Goal: Book appointment/travel/reservation

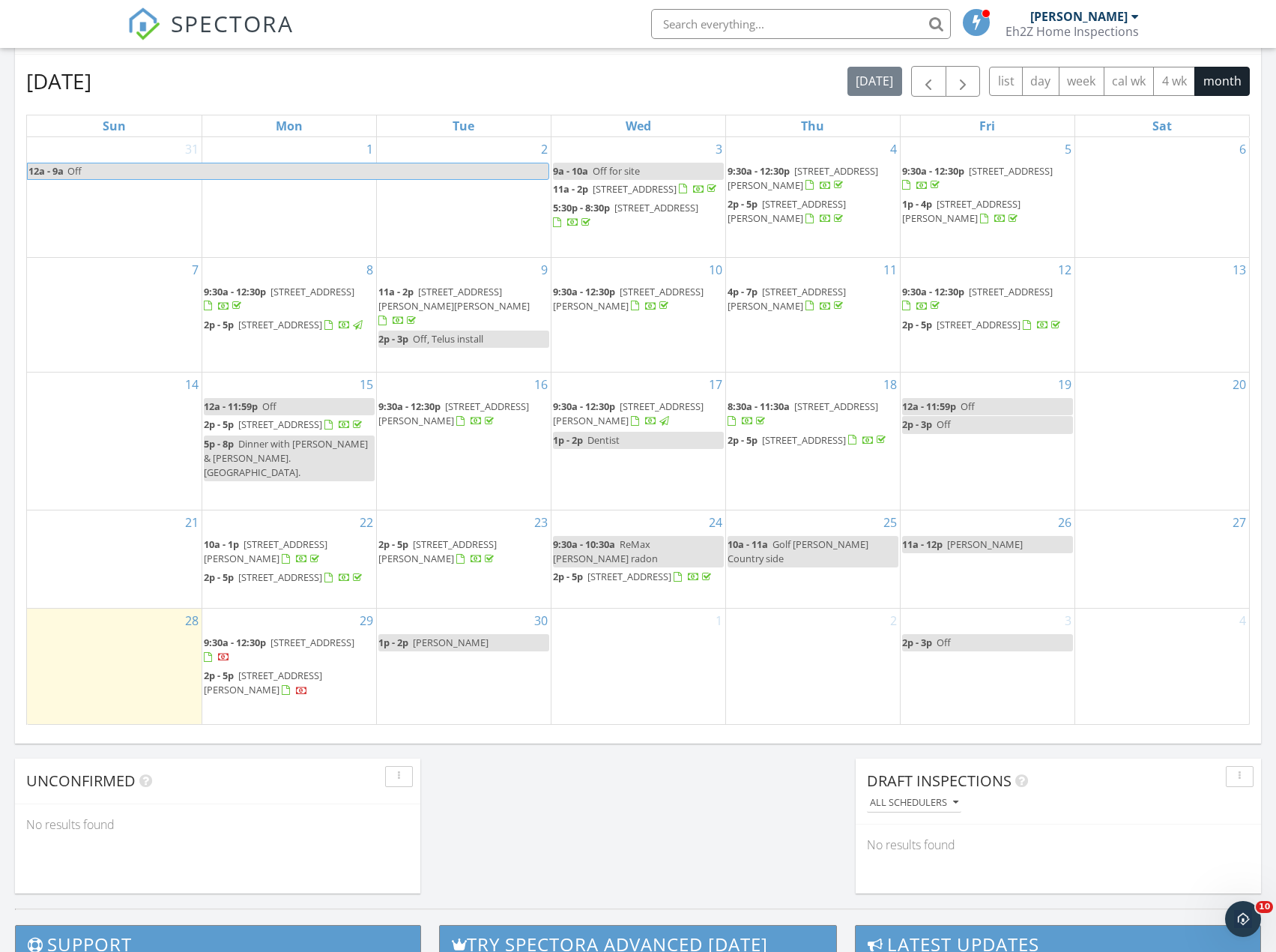
scroll to position [674, 0]
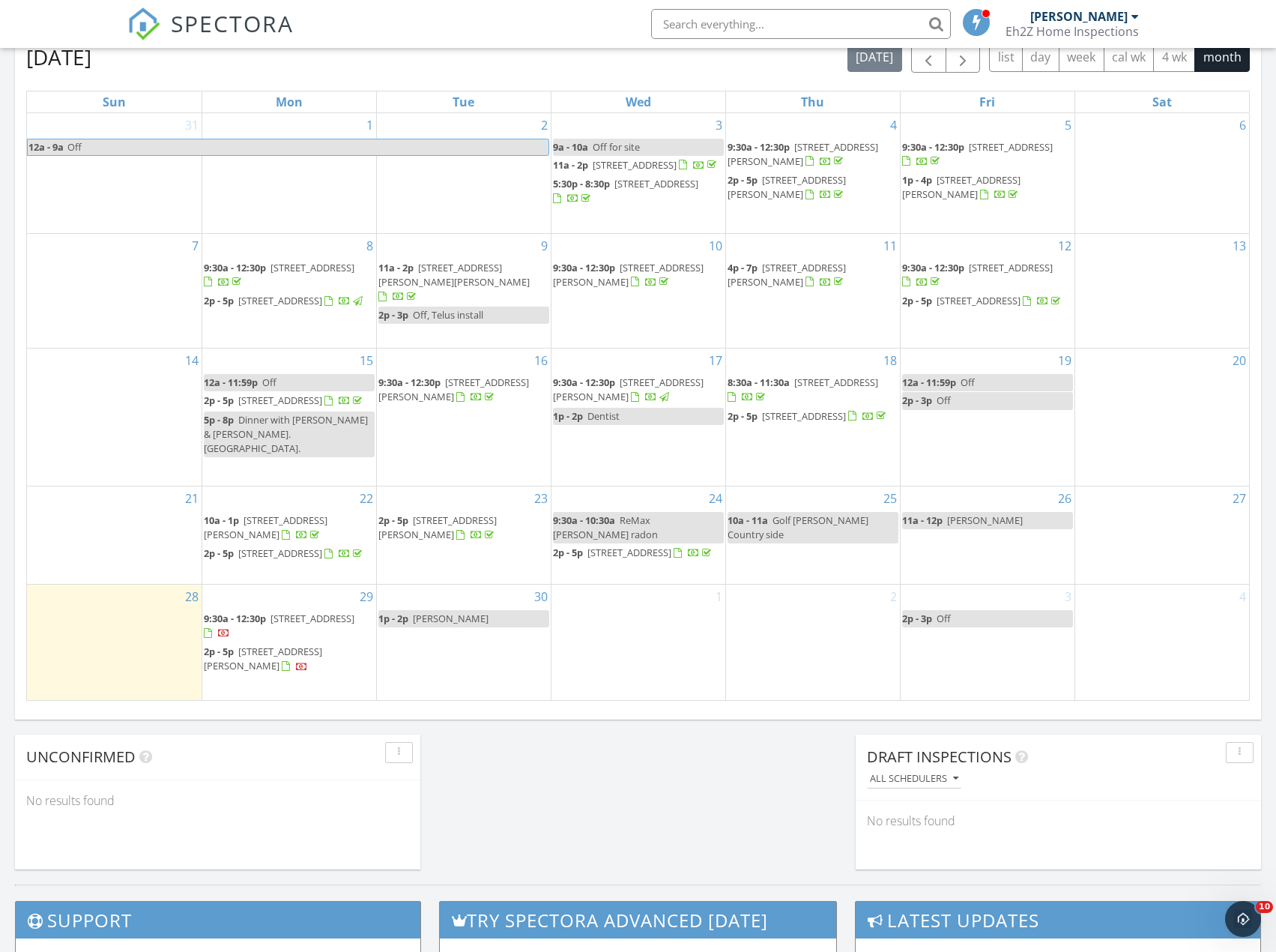
click at [452, 650] on div "30 1p - 2p Brent Clark" at bounding box center [463, 642] width 174 height 115
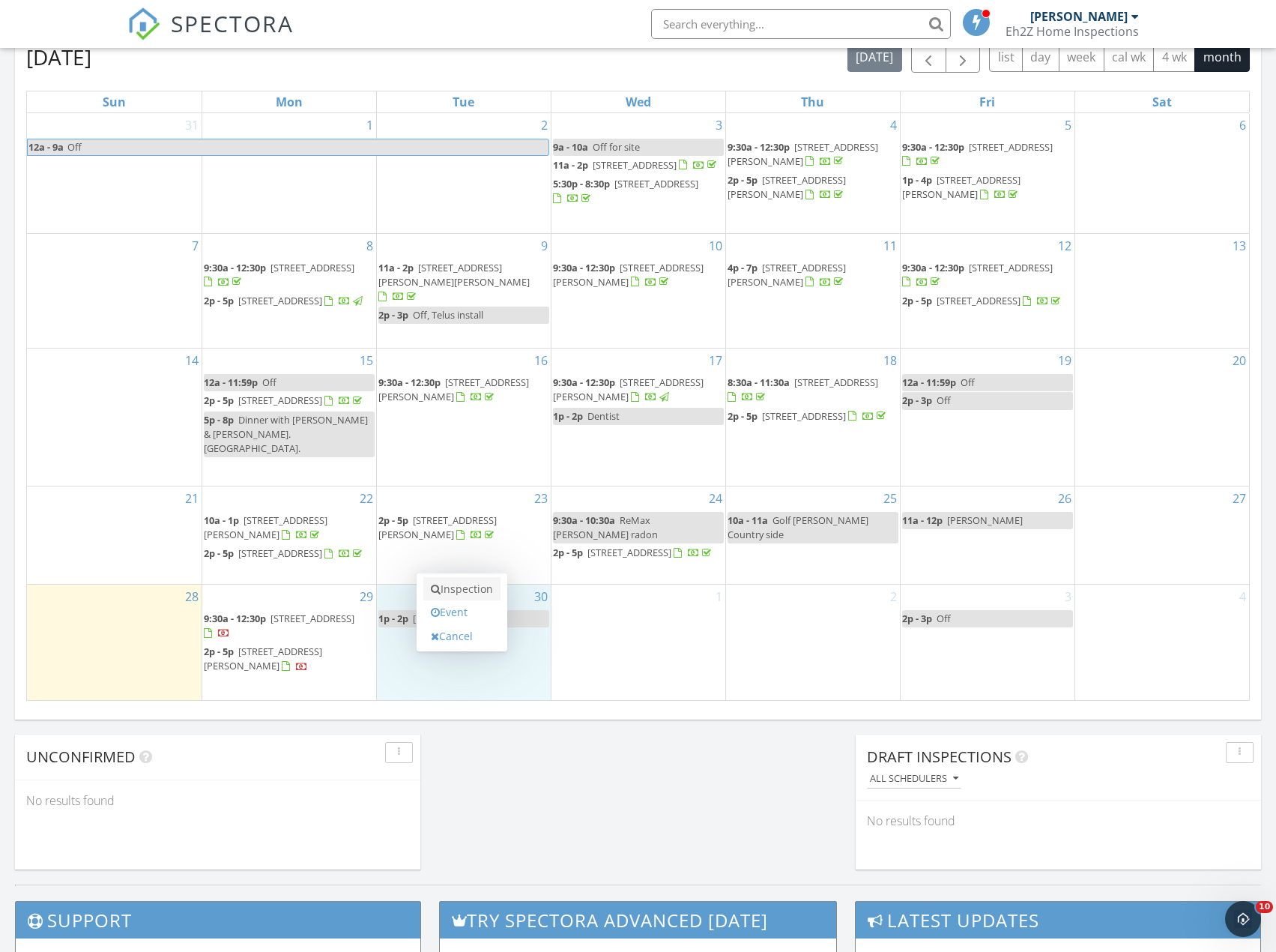
click at [483, 592] on link "Inspection" at bounding box center [462, 589] width 77 height 24
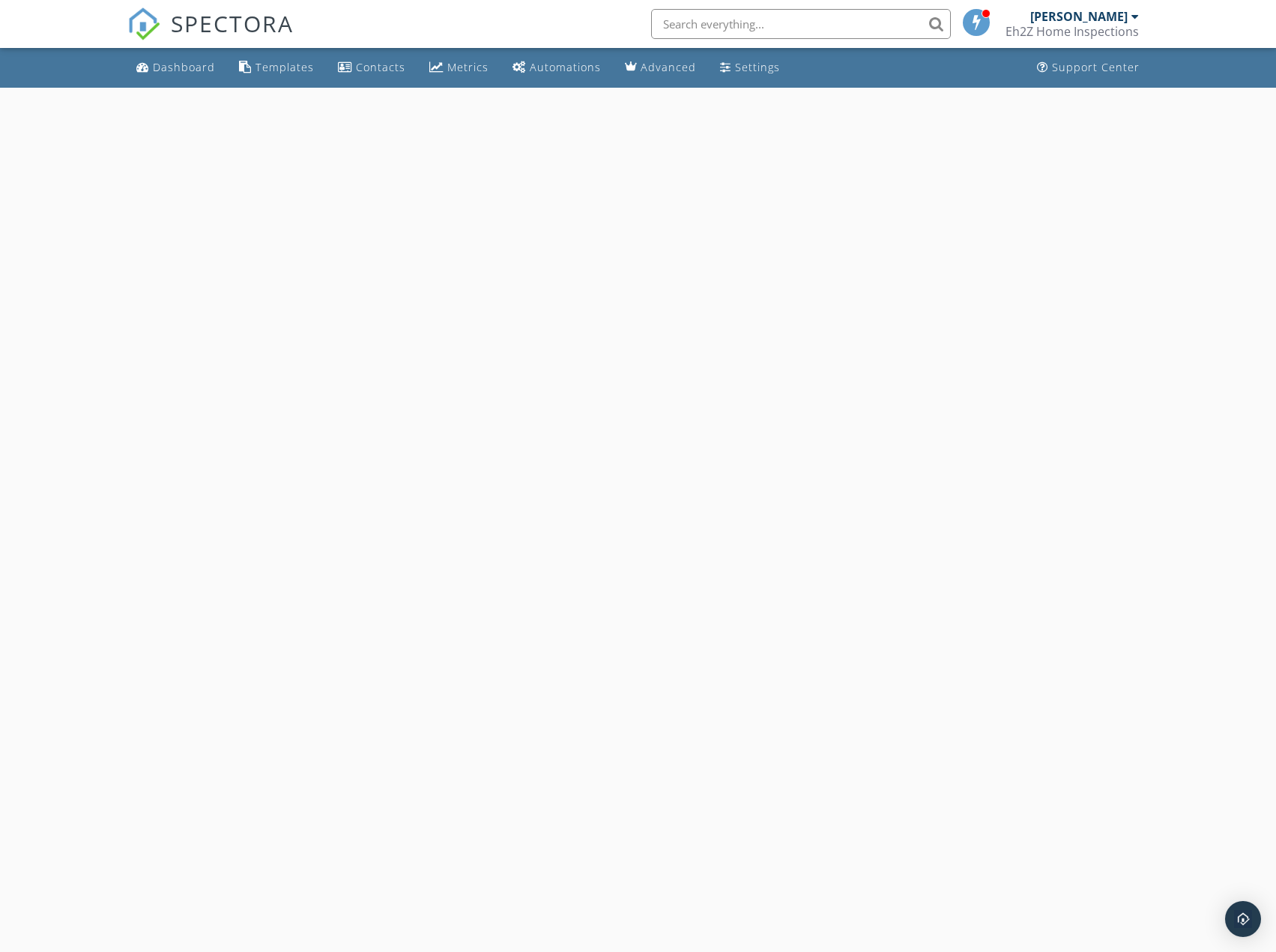
select select "8"
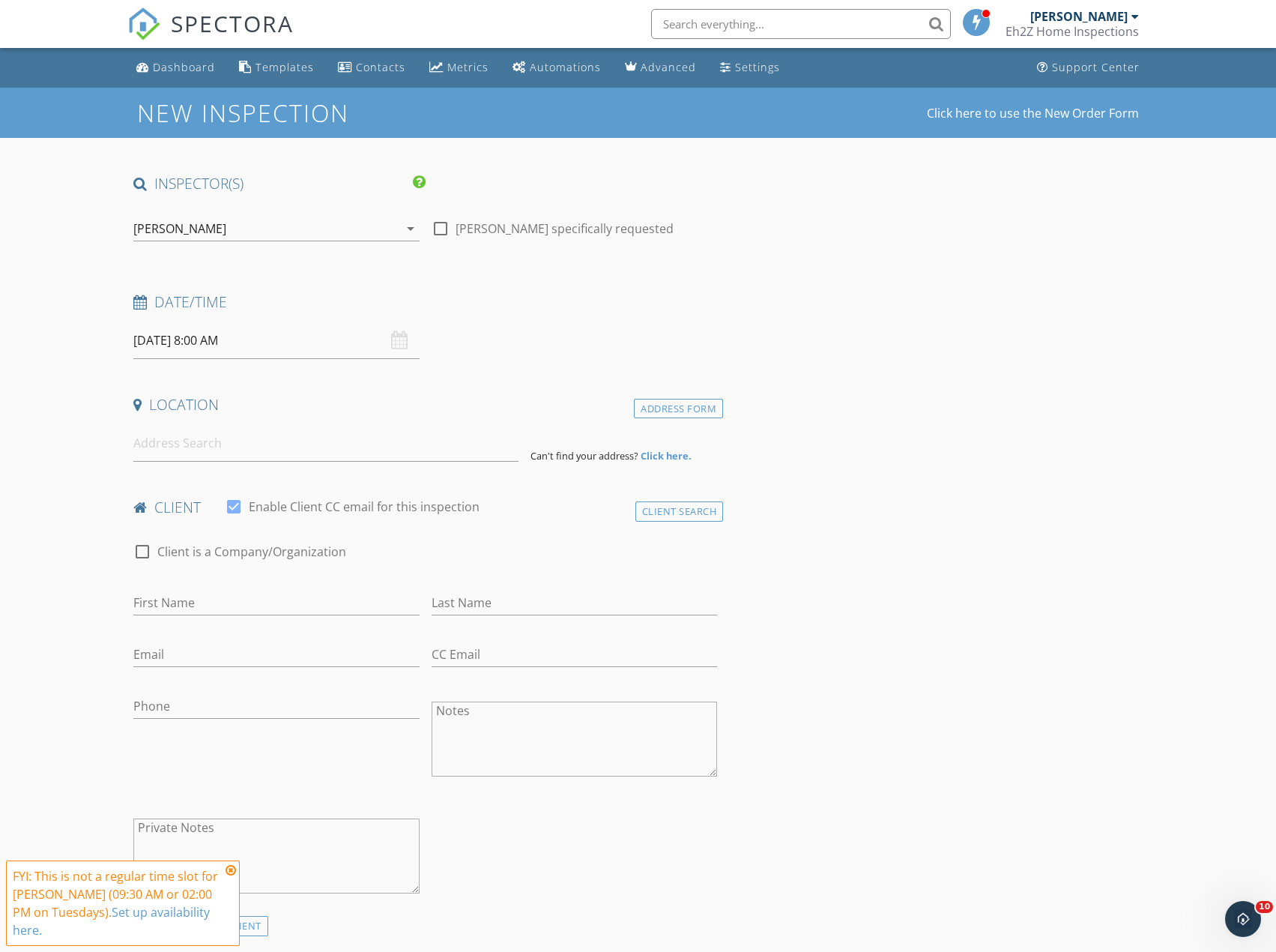
click at [280, 345] on input "[DATE] 8:00 AM" at bounding box center [276, 340] width 285 height 37
type input "09"
type input "09/30/2025 9:00 AM"
click at [223, 589] on span at bounding box center [220, 589] width 11 height 15
type input "10"
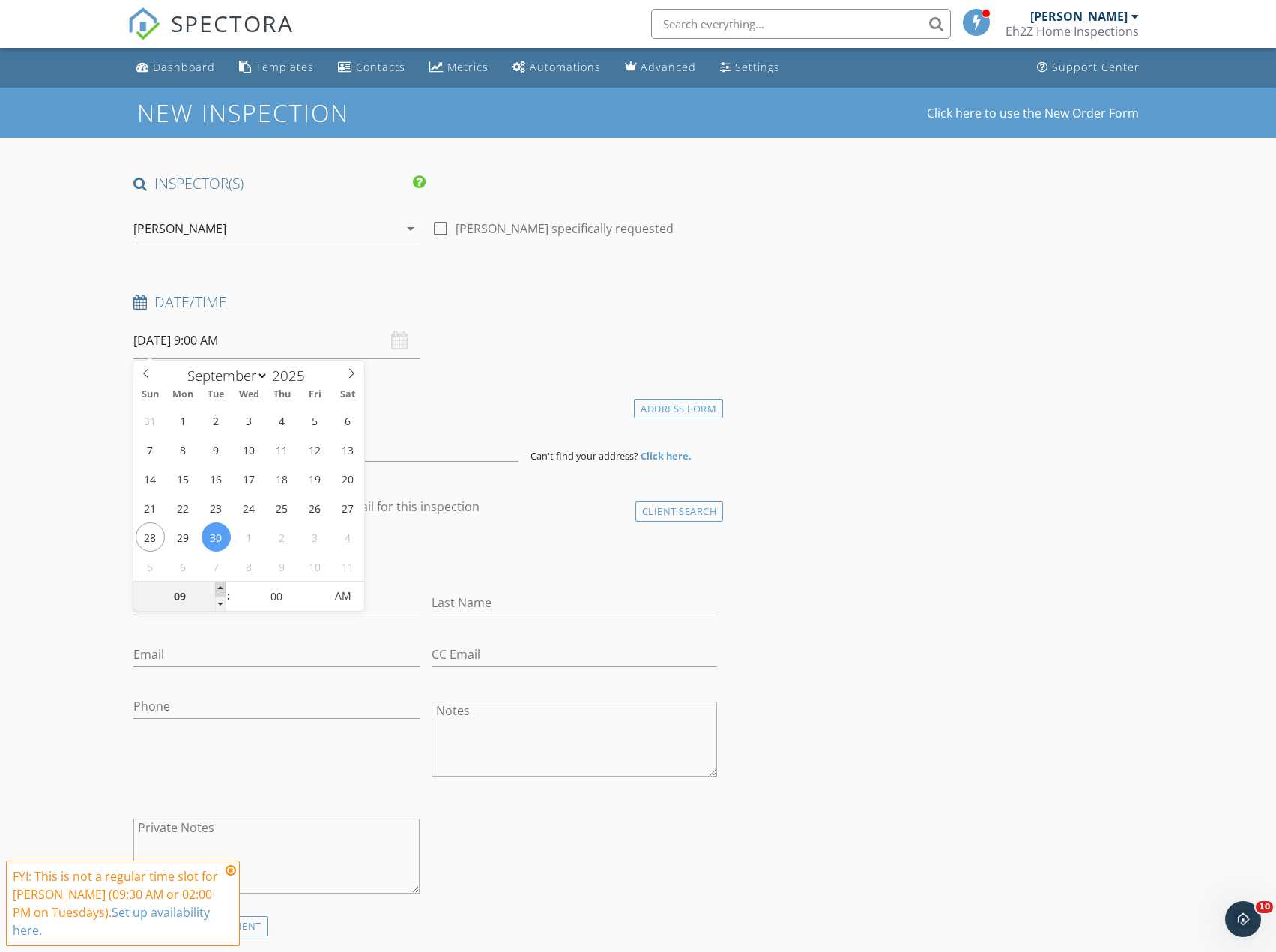
type input "09/30/2025 10:00 AM"
click at [223, 589] on span at bounding box center [220, 589] width 11 height 15
type input "11"
type input "09/30/2025 11:00 AM"
click at [223, 589] on span at bounding box center [220, 589] width 11 height 15
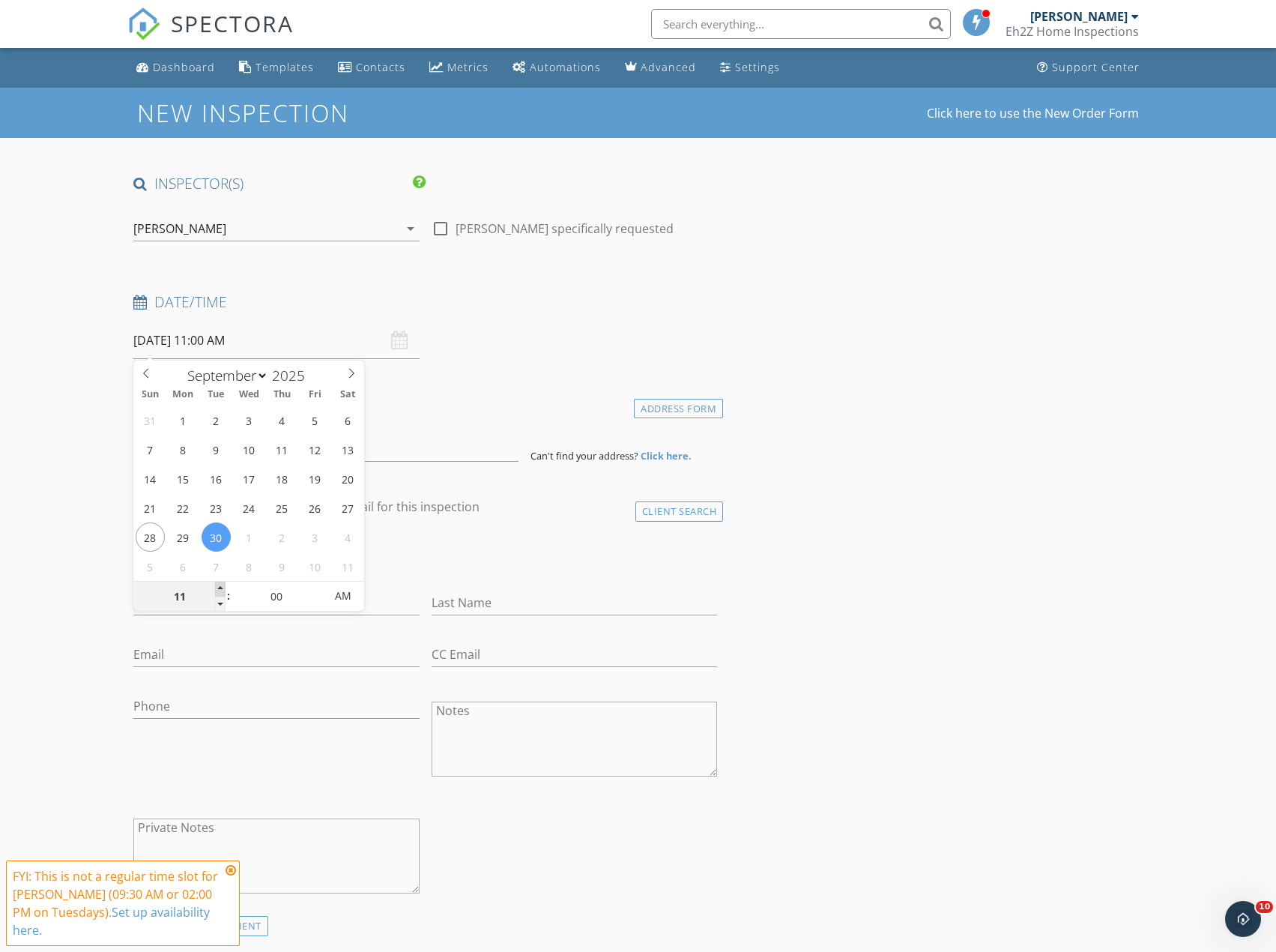
type input "12"
type input "09/30/2025 12:00 PM"
click at [223, 589] on span at bounding box center [220, 589] width 11 height 15
type input "01"
type input "[DATE] 1:00 PM"
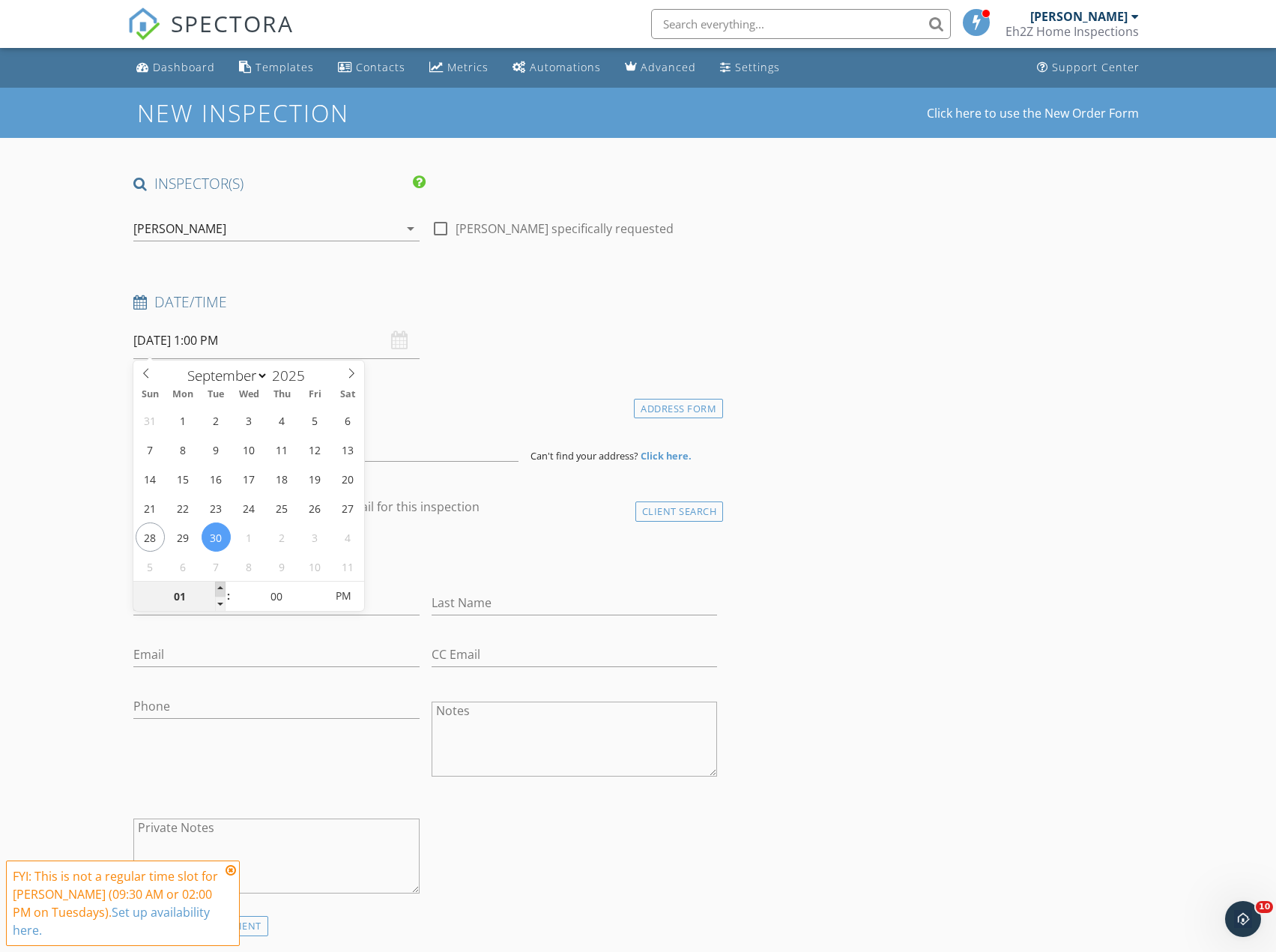
click at [223, 589] on span at bounding box center [220, 589] width 11 height 15
click at [411, 452] on input at bounding box center [326, 443] width 385 height 37
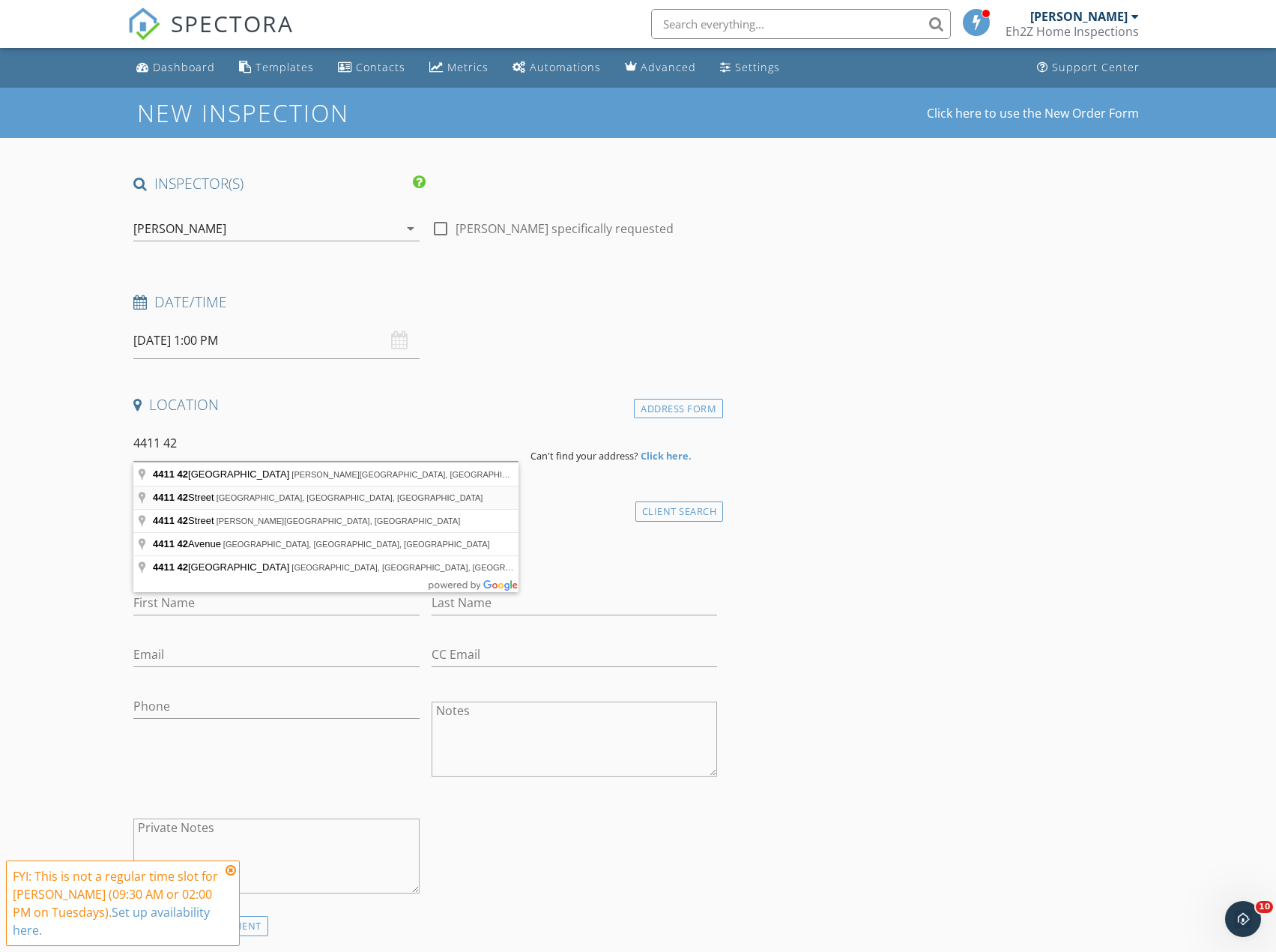
type input "4411 42 Street, Beaumont, AB, Canada"
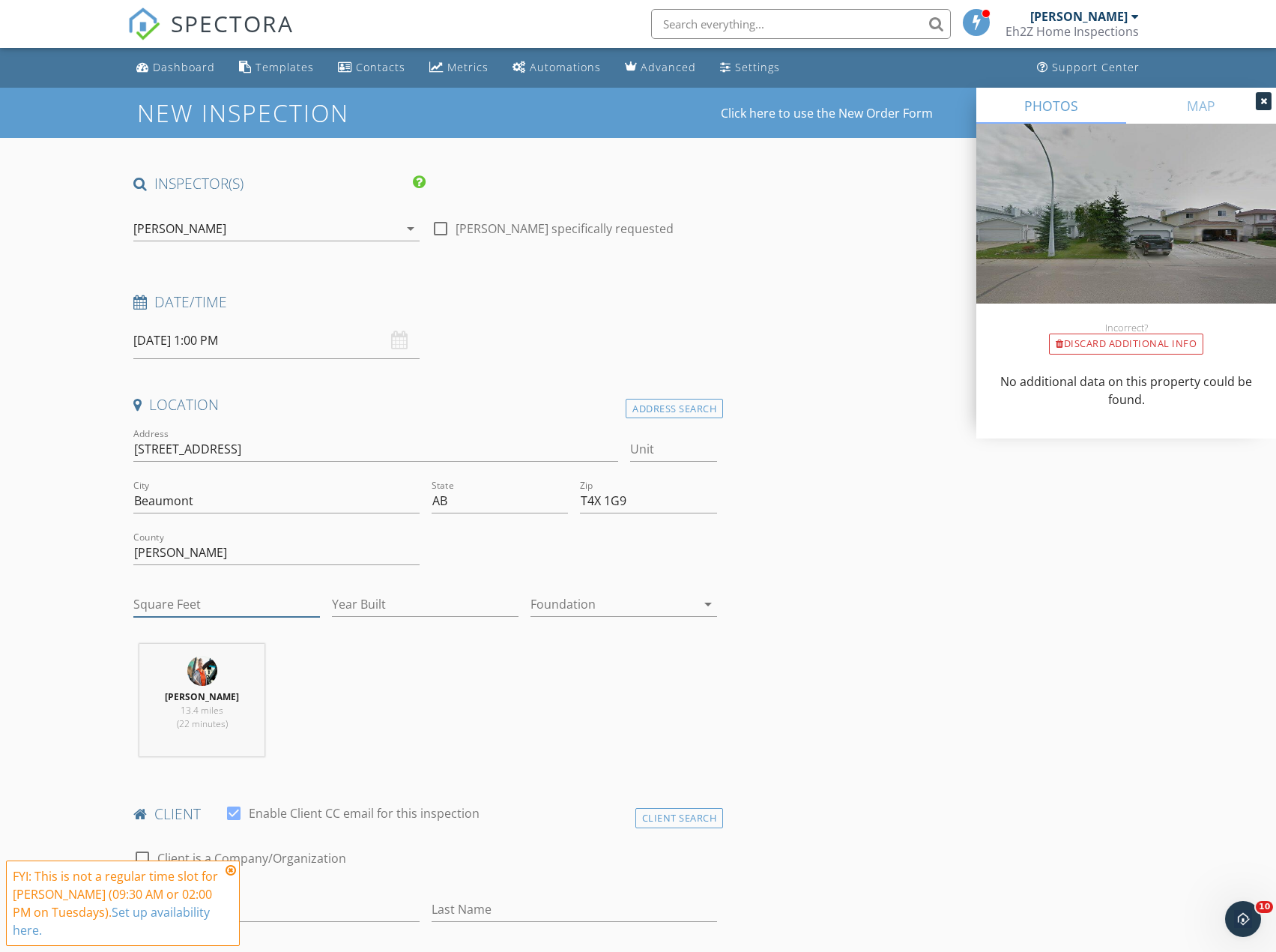
click at [186, 604] on input "Square Feet" at bounding box center [227, 604] width 186 height 25
type input "1100"
type input "1990"
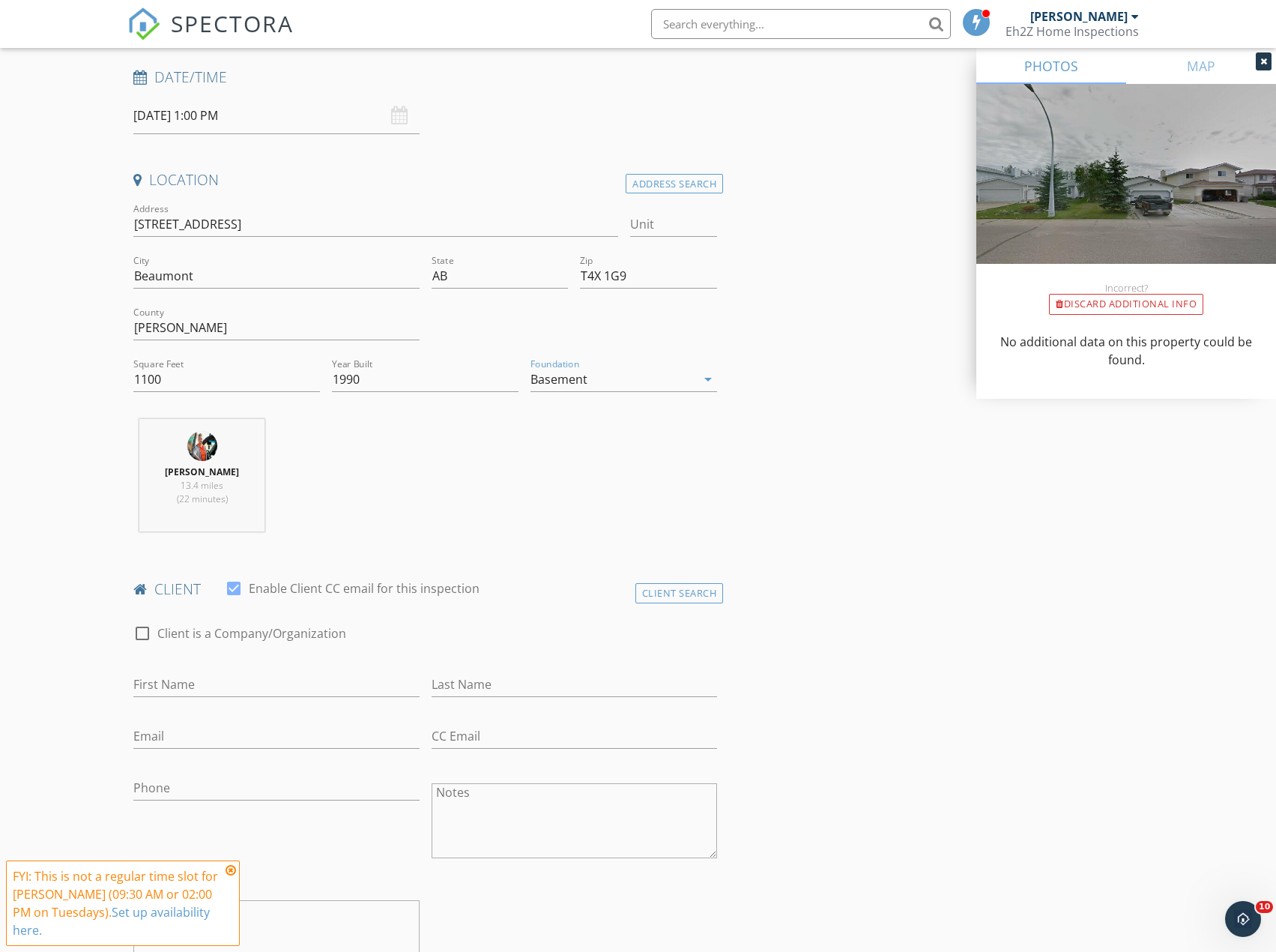
scroll to position [300, 0]
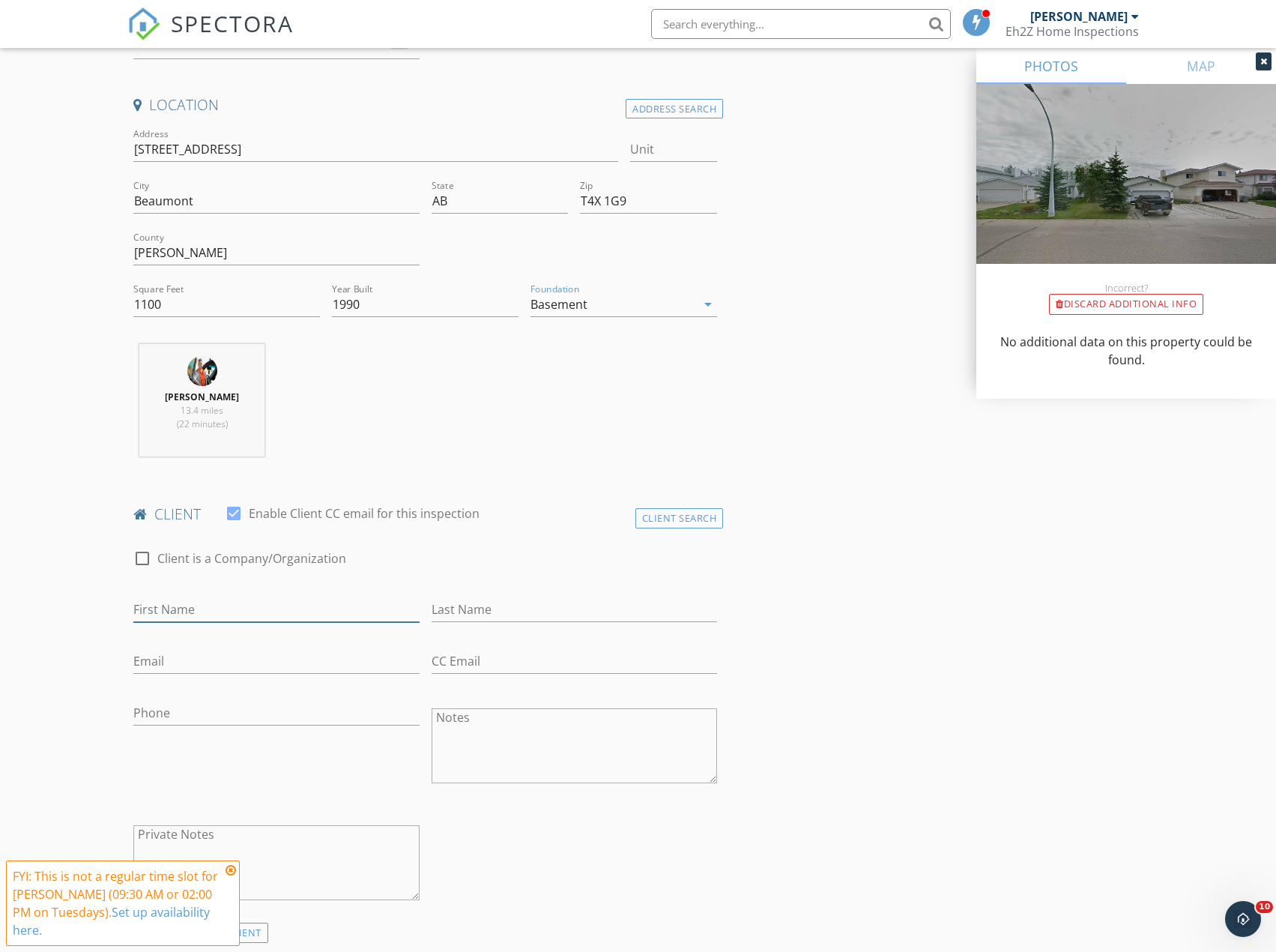
click at [205, 614] on input "First Name" at bounding box center [276, 610] width 285 height 25
type input "[PERSON_NAME]"
type input "[PERSON_NAME][EMAIL_ADDRESS][PERSON_NAME][DOMAIN_NAME]"
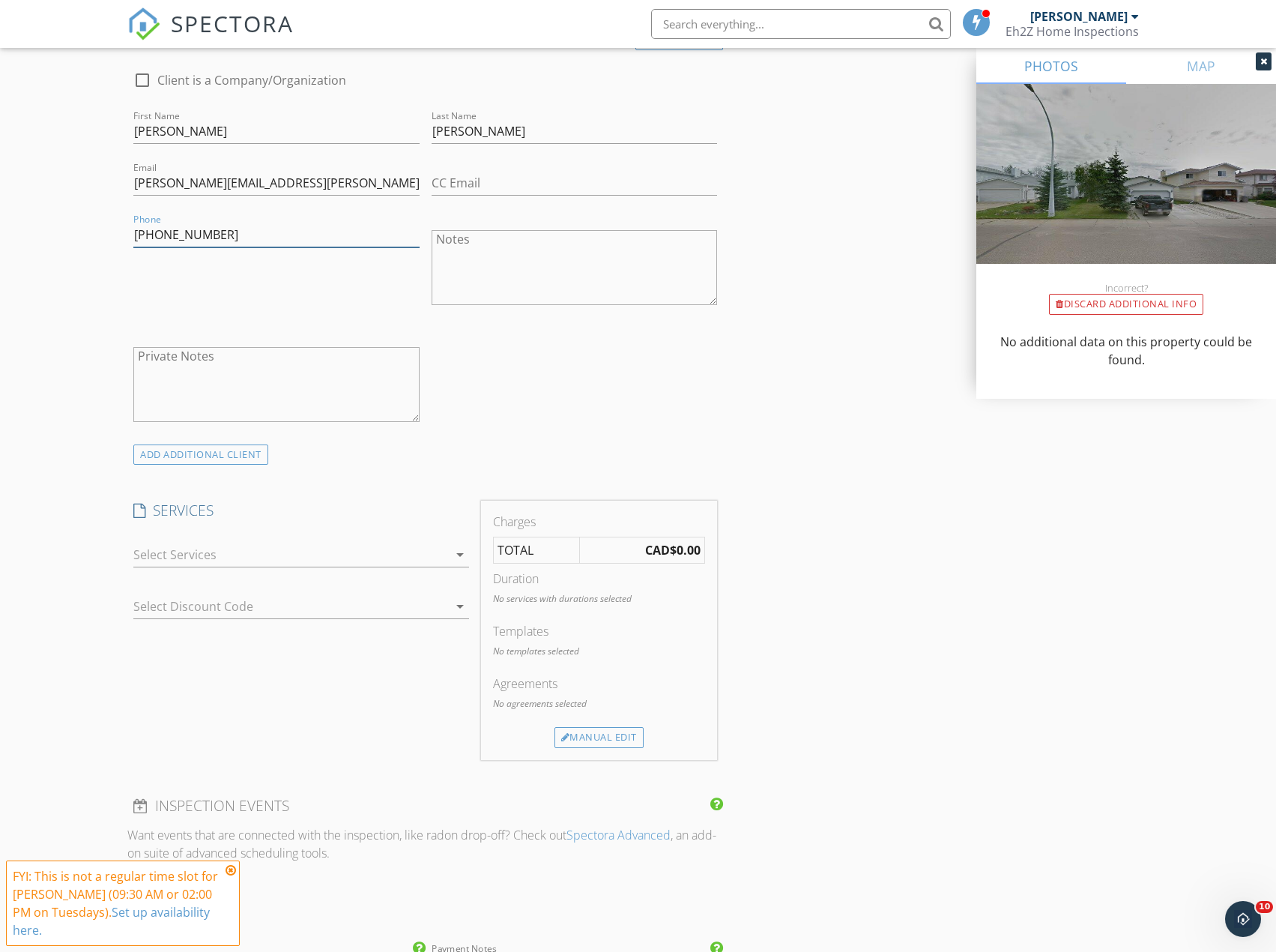
scroll to position [824, 0]
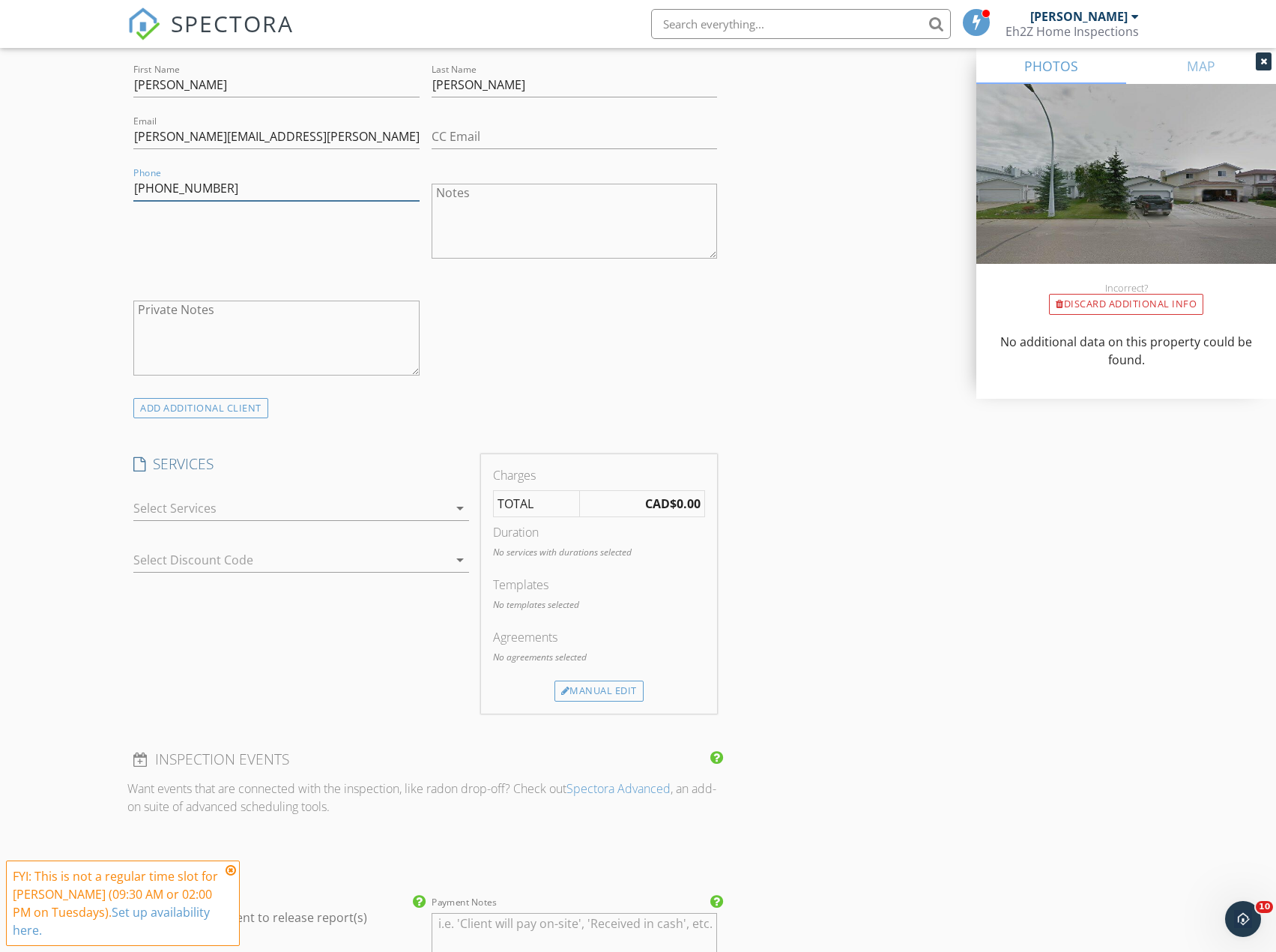
type input "[PHONE_NUMBER]"
click at [229, 870] on icon at bounding box center [231, 870] width 11 height 12
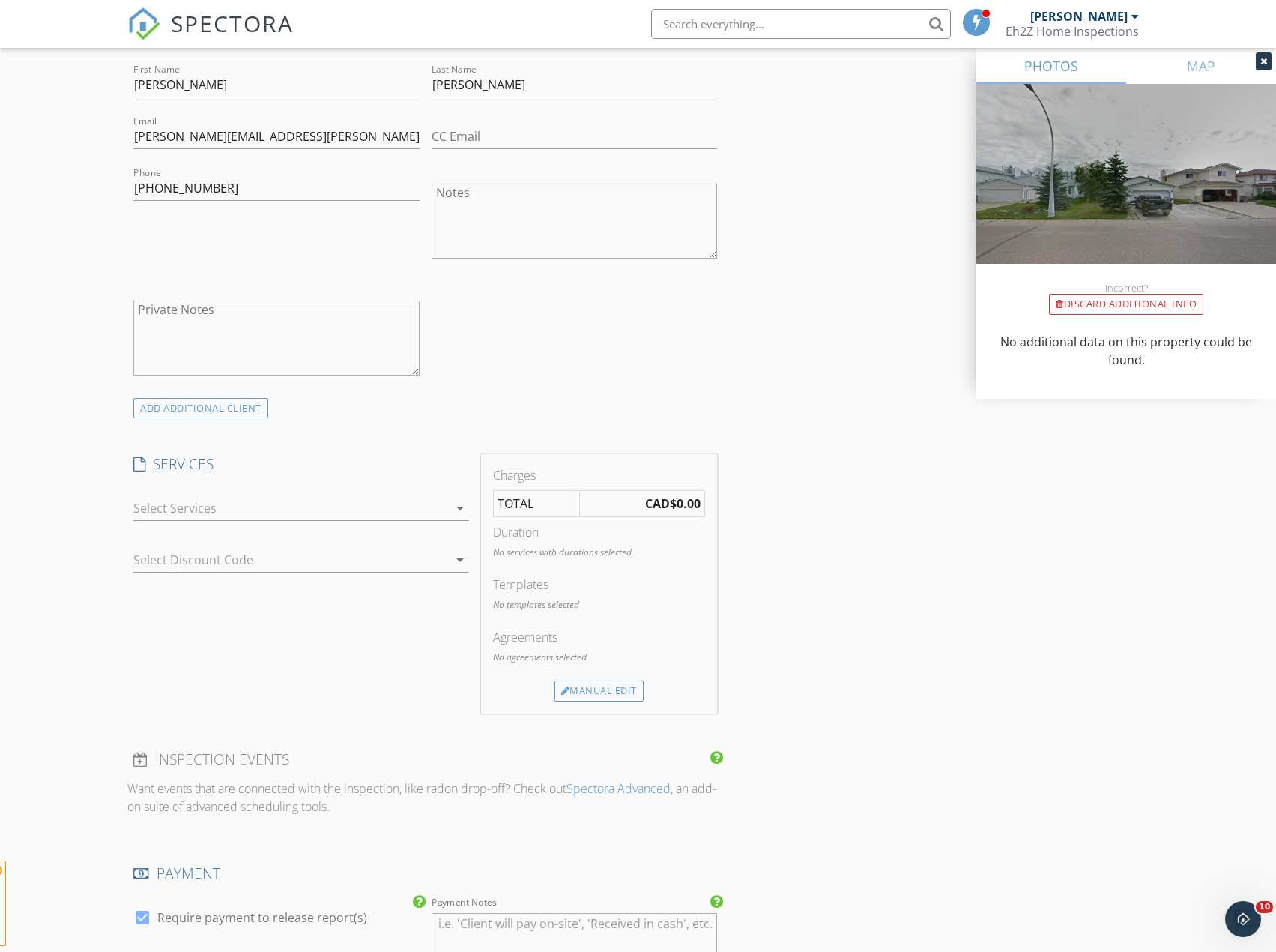
click at [235, 512] on div at bounding box center [291, 508] width 315 height 24
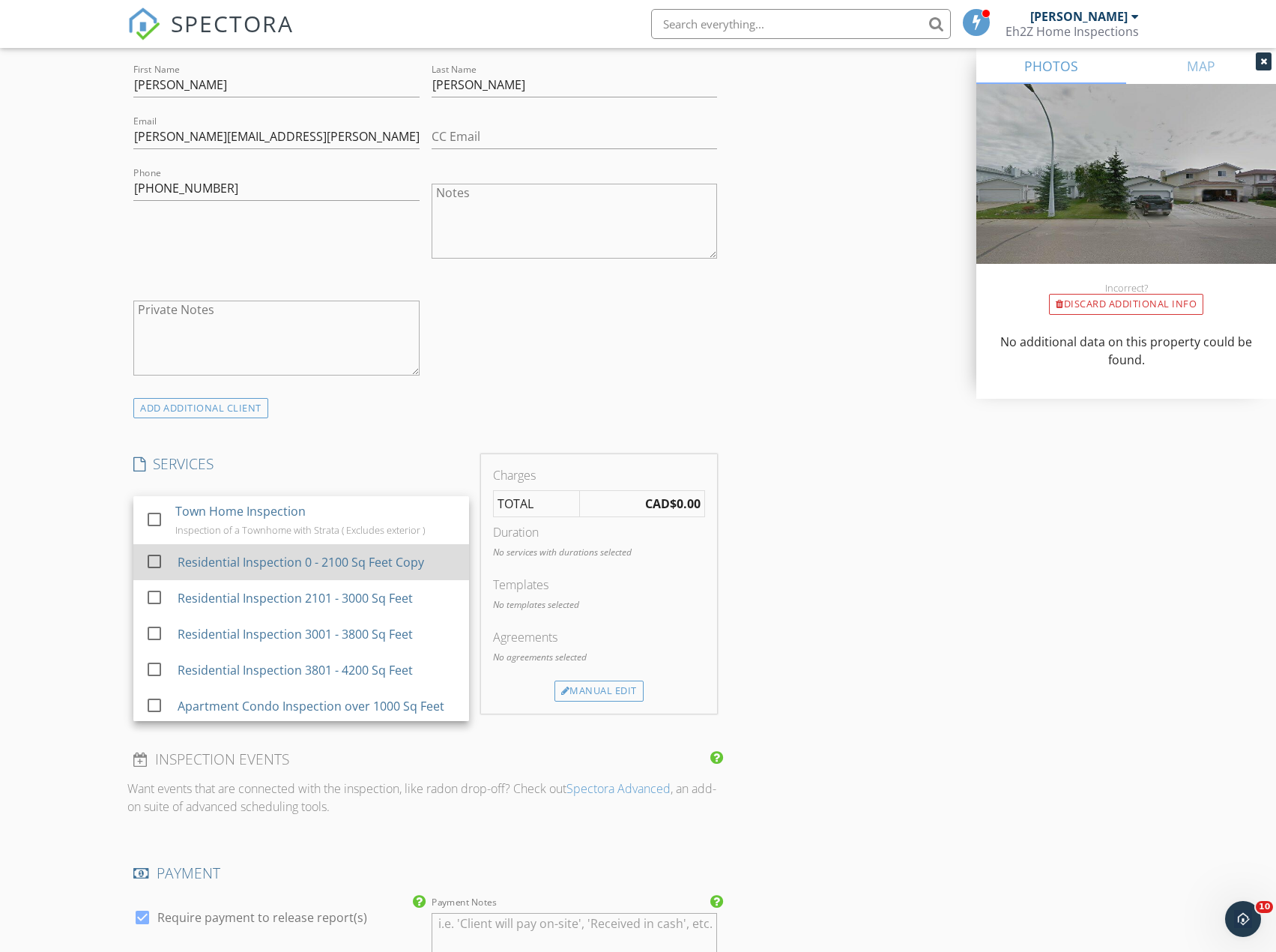
click at [242, 557] on div "Residential Inspection 0 - 2100 Sq Feet Copy" at bounding box center [300, 562] width 246 height 18
checkbox input "true"
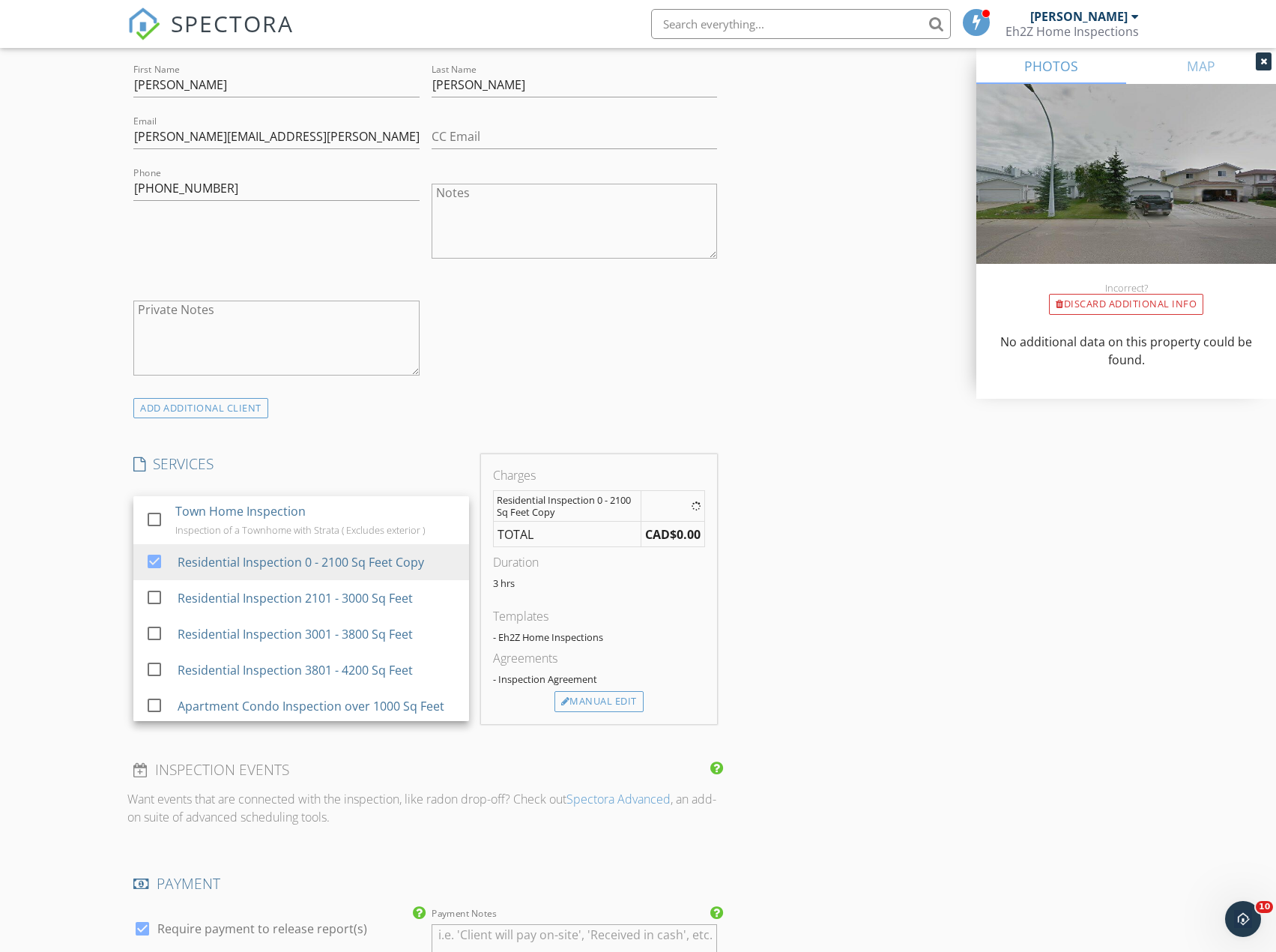
click at [114, 604] on div "New Inspection Click here to use the New Order Form INSPECTOR(S) check_box Rob …" at bounding box center [638, 617] width 1276 height 2707
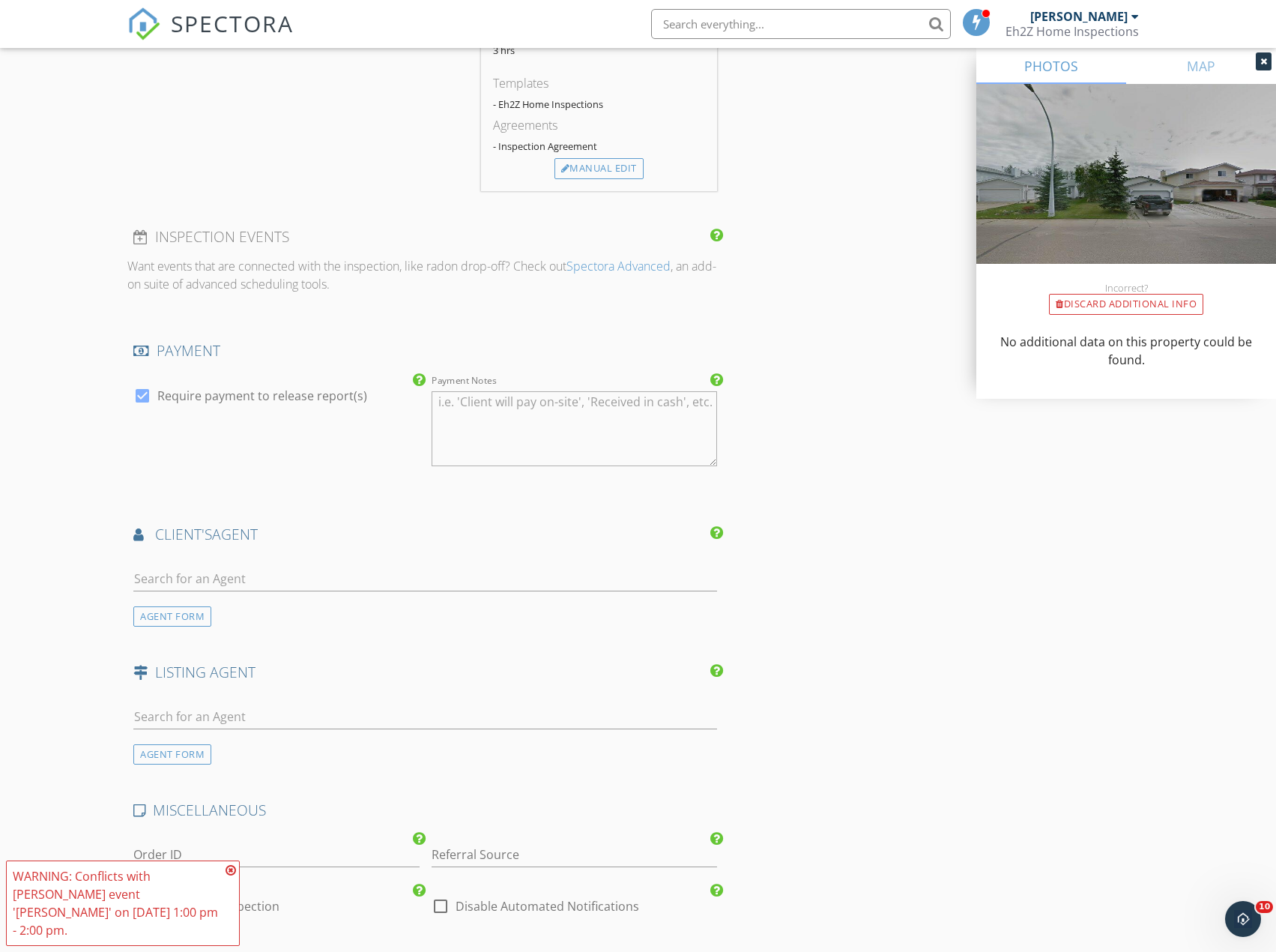
scroll to position [1423, 0]
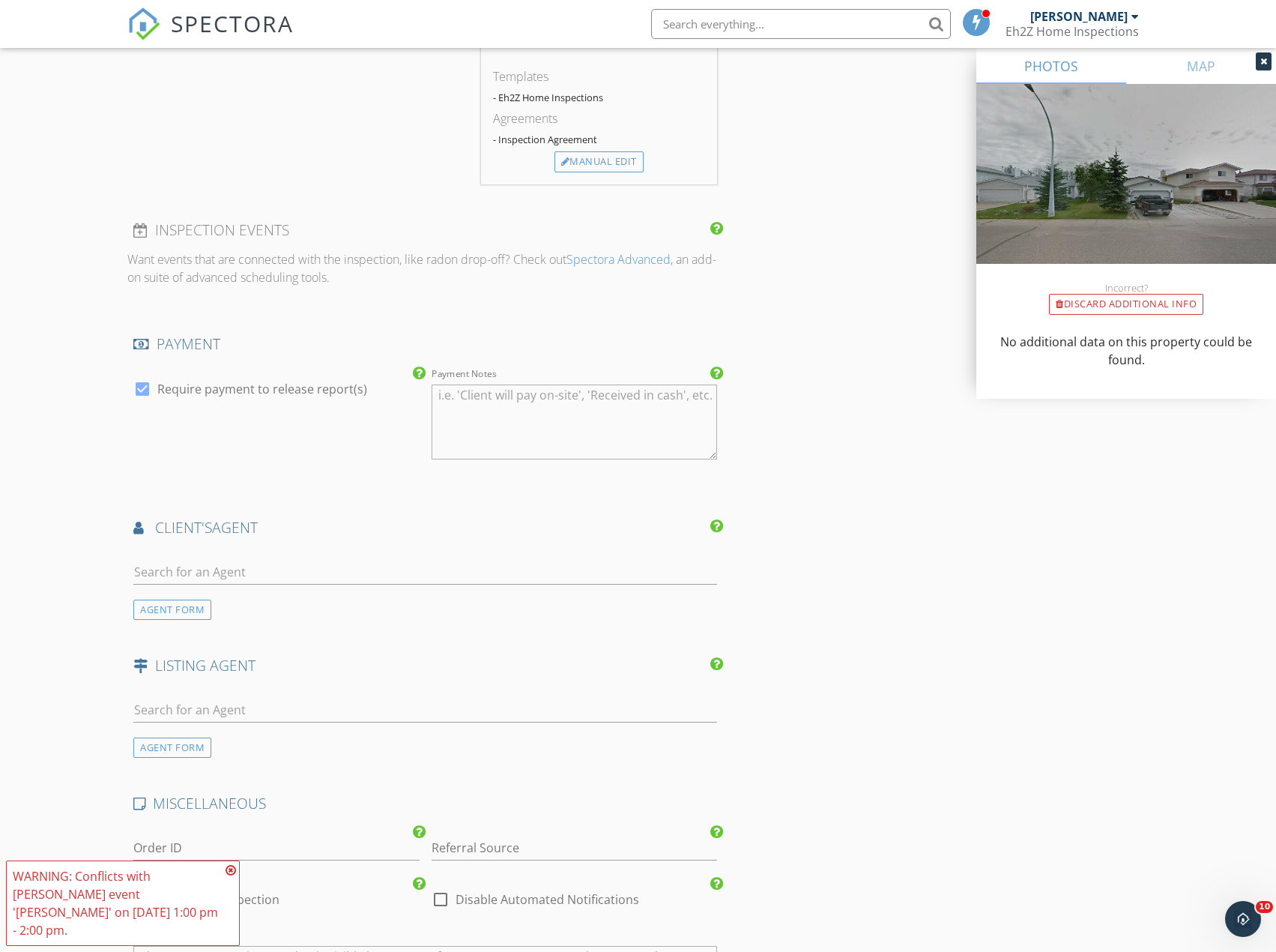
click at [236, 887] on div "WARNING: Conflicts with Rob Zdebiak's event 'Brent Clark' on 09/30/2025 1:00 pm…" at bounding box center [123, 903] width 234 height 86
click at [237, 887] on div "WARNING: Conflicts with Rob Zdebiak's event 'Brent Clark' on 09/30/2025 1:00 pm…" at bounding box center [123, 903] width 234 height 86
click at [235, 876] on icon at bounding box center [231, 870] width 11 height 12
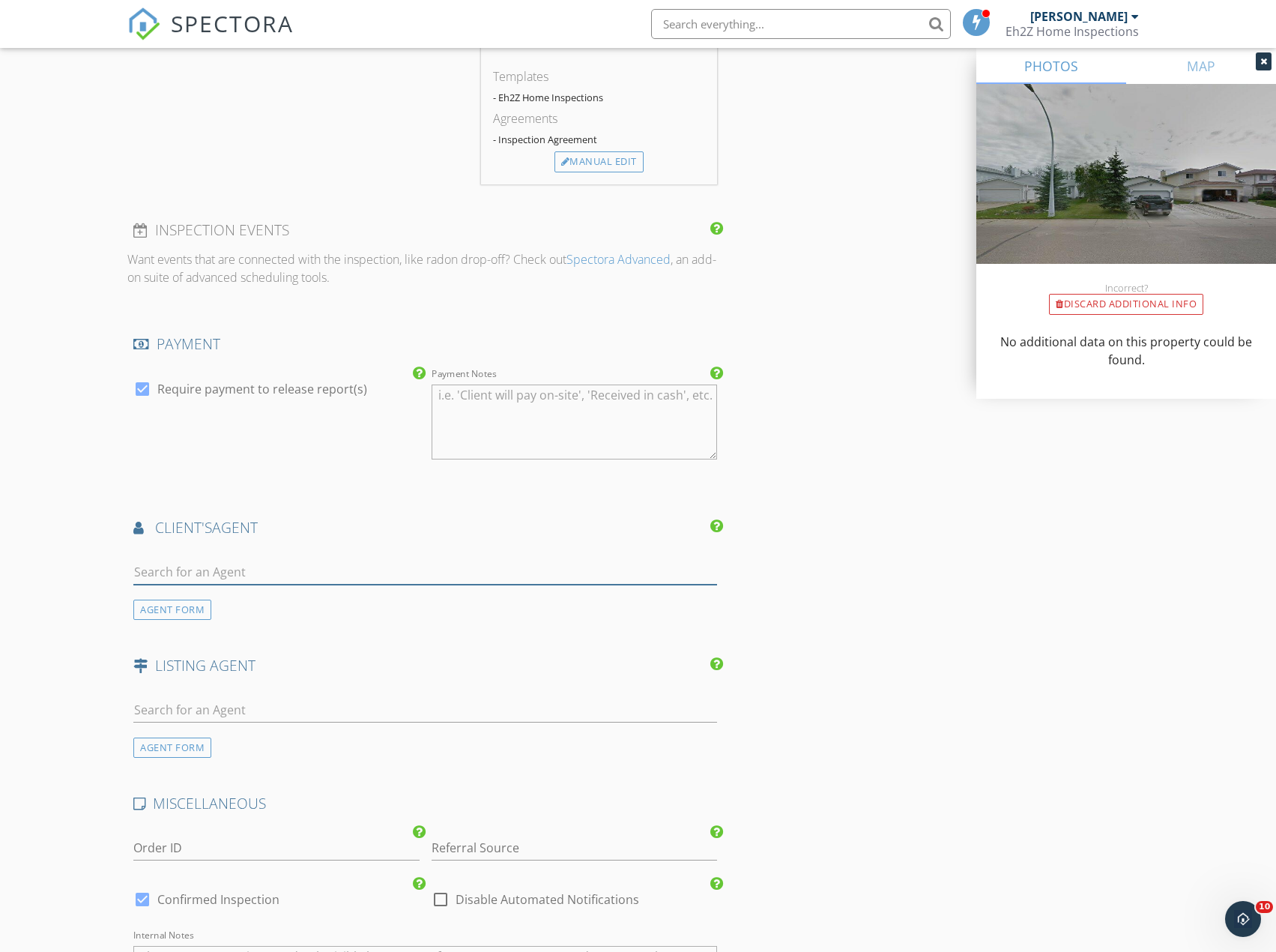
click at [251, 570] on input "text" at bounding box center [425, 572] width 584 height 25
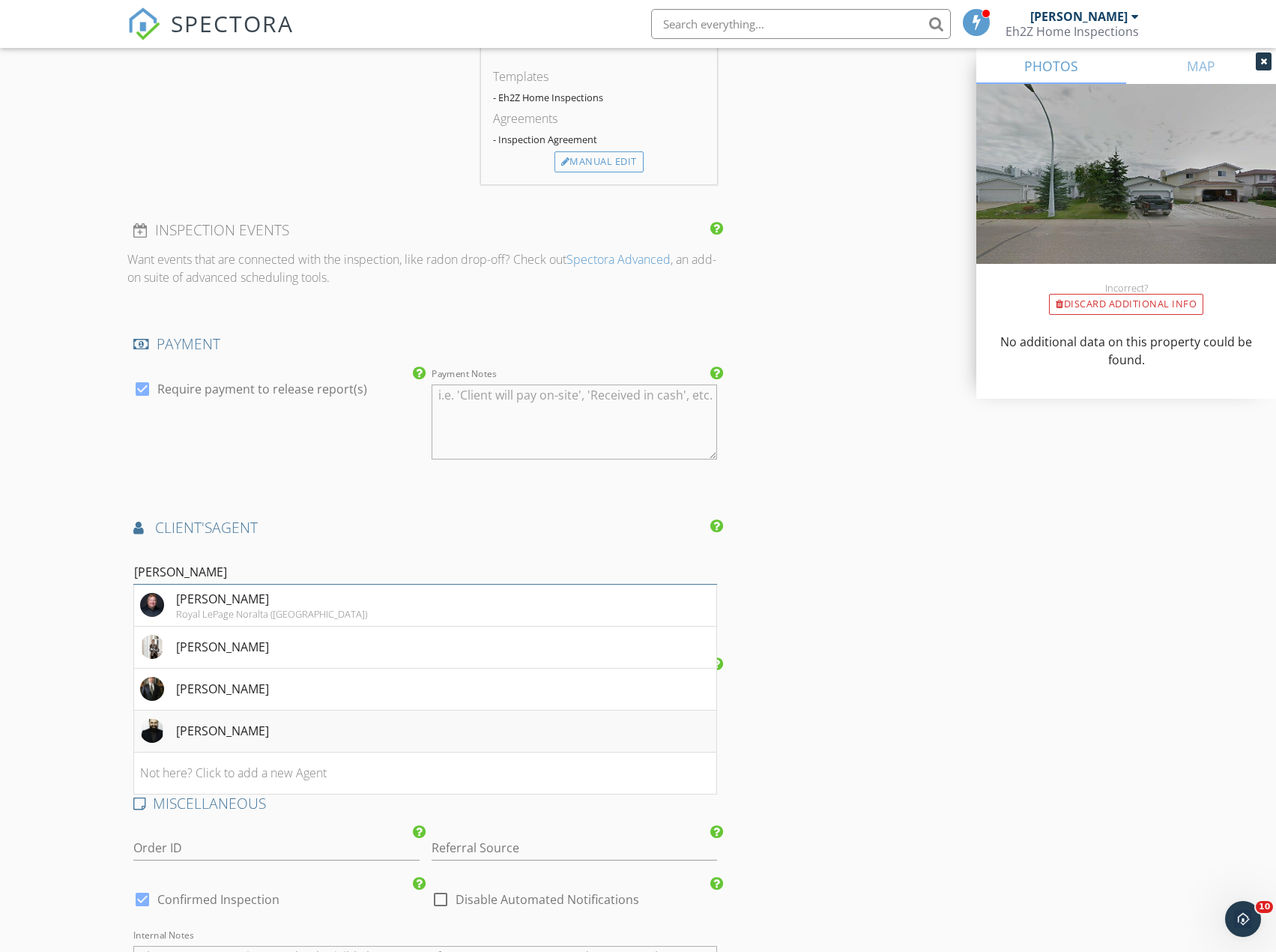
type input "brent"
click at [216, 738] on div "Brent Clarke" at bounding box center [223, 731] width 93 height 18
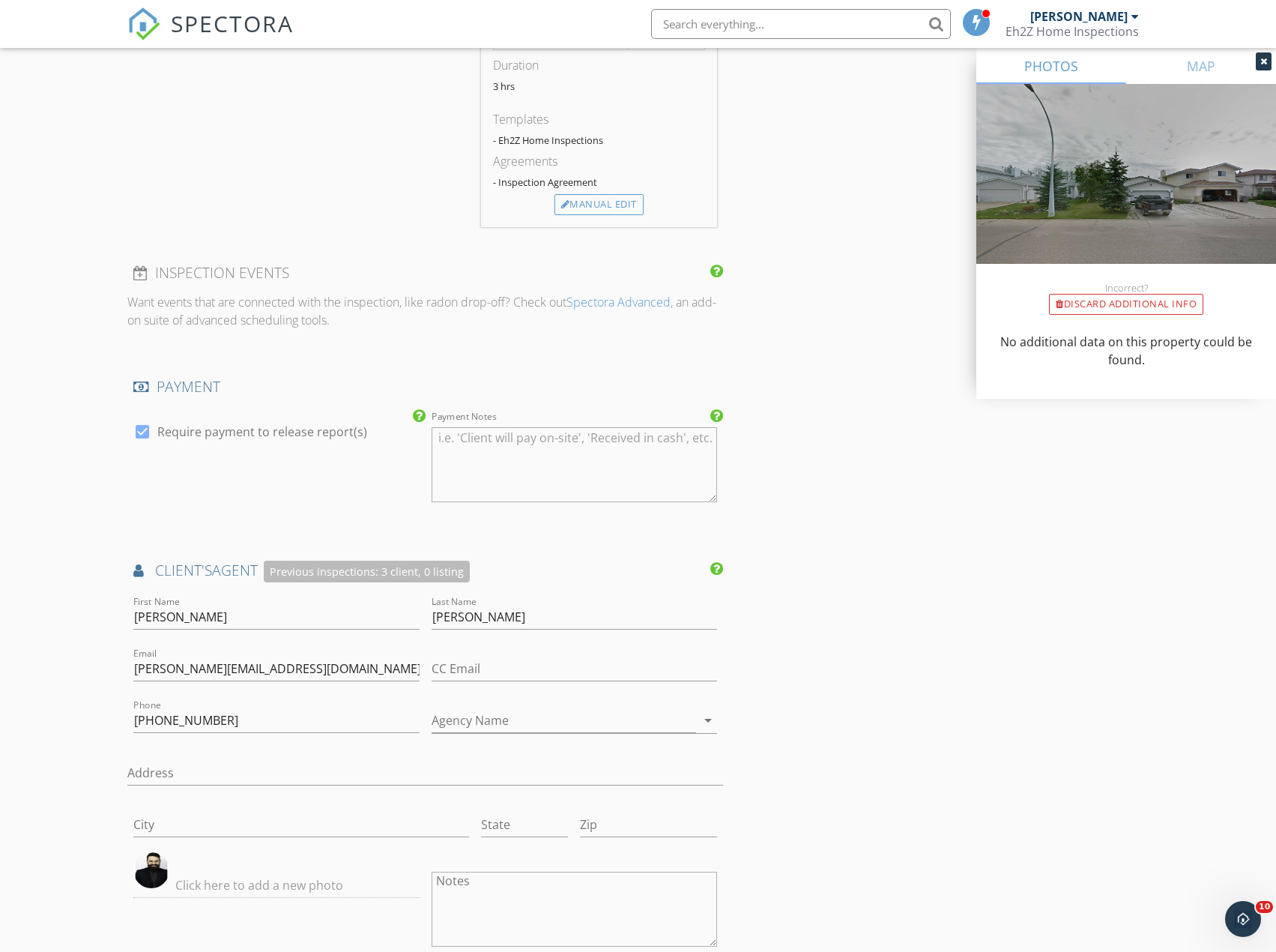
scroll to position [0, 0]
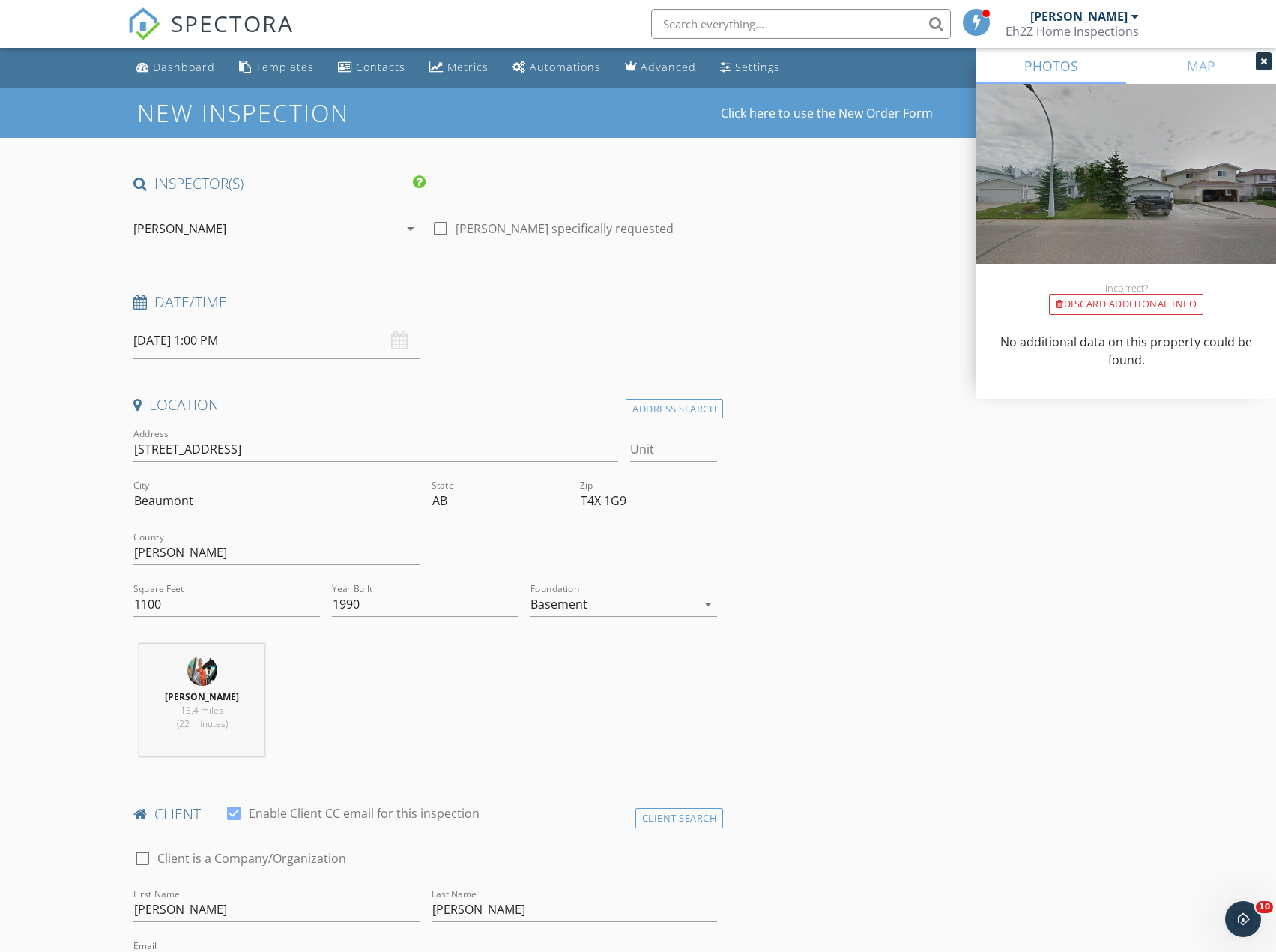
drag, startPoint x: 757, startPoint y: 710, endPoint x: 808, endPoint y: 441, distance: 273.8
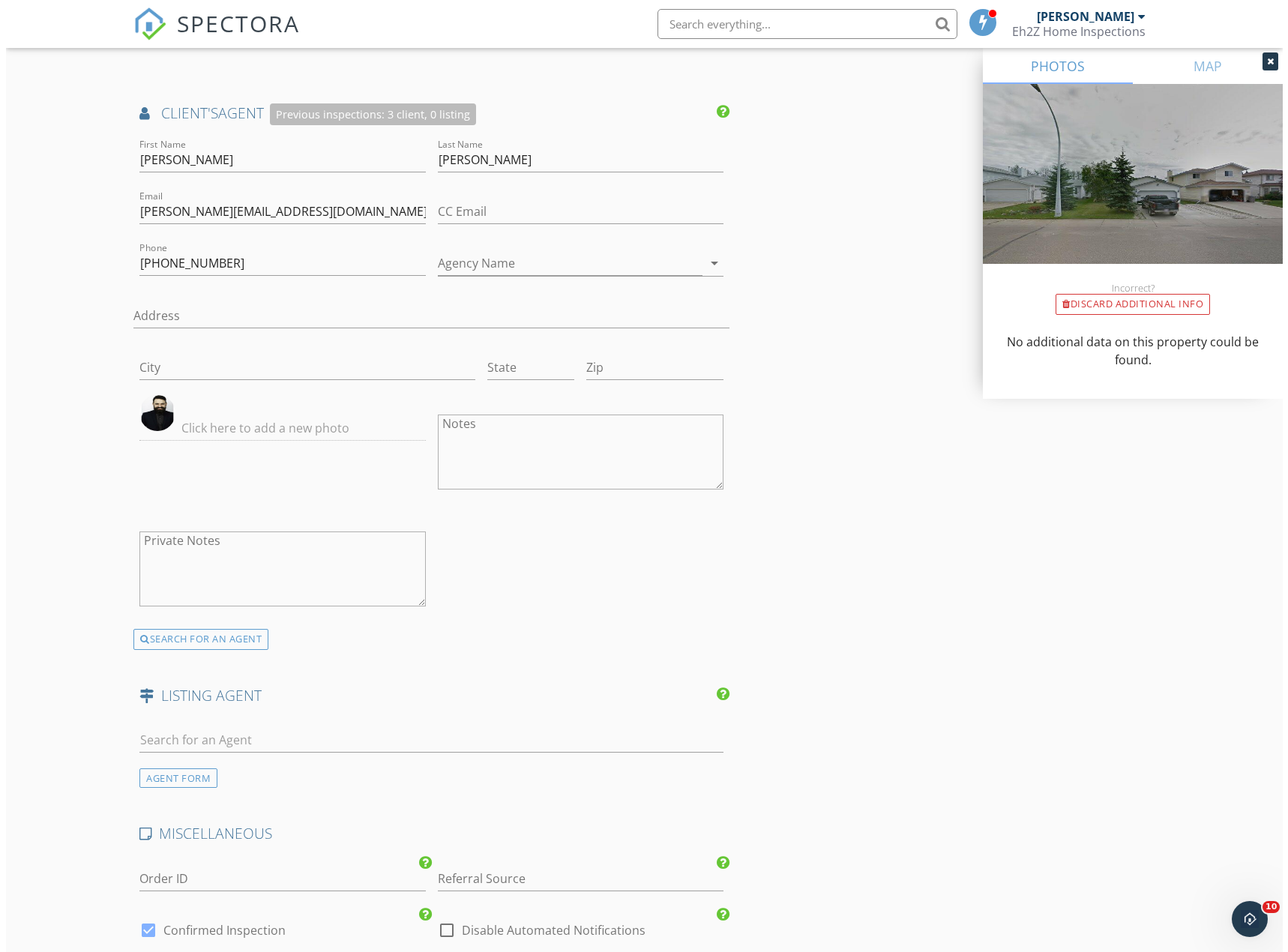
scroll to position [2348, 0]
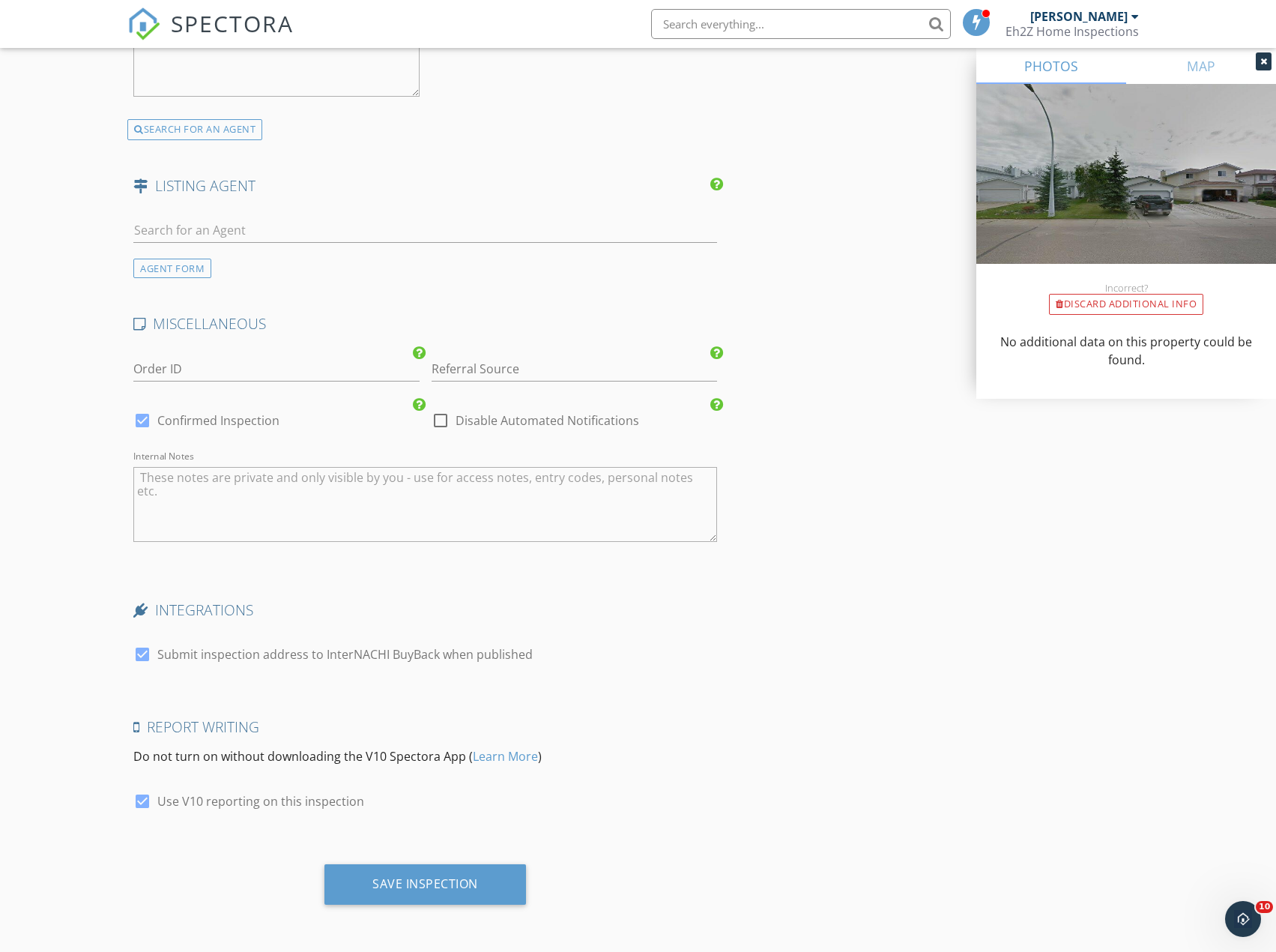
drag, startPoint x: 808, startPoint y: 441, endPoint x: 819, endPoint y: 661, distance: 220.3
click at [500, 879] on div "Save Inspection" at bounding box center [425, 884] width 202 height 40
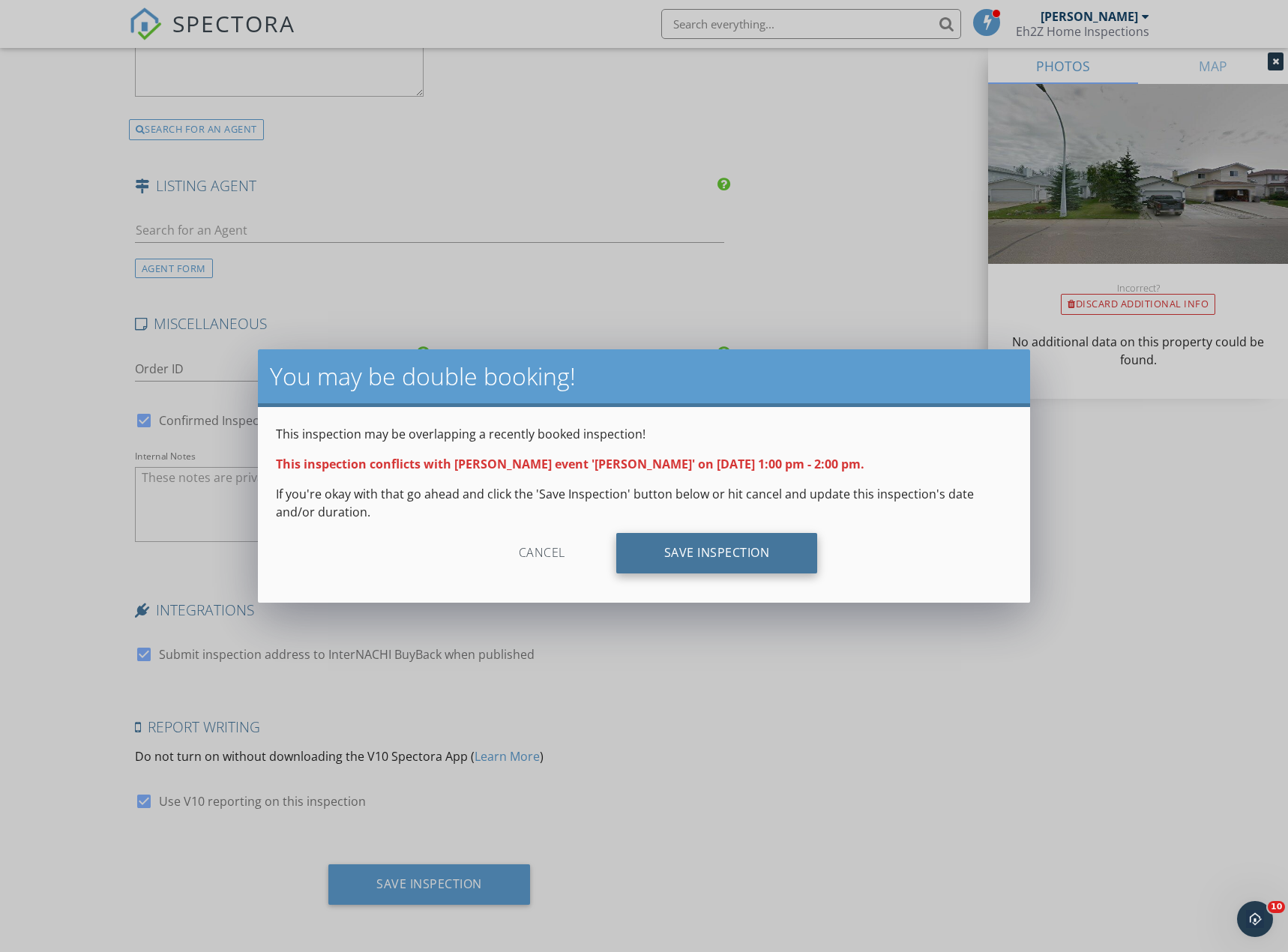
click at [696, 559] on div "Save Inspection" at bounding box center [717, 552] width 202 height 40
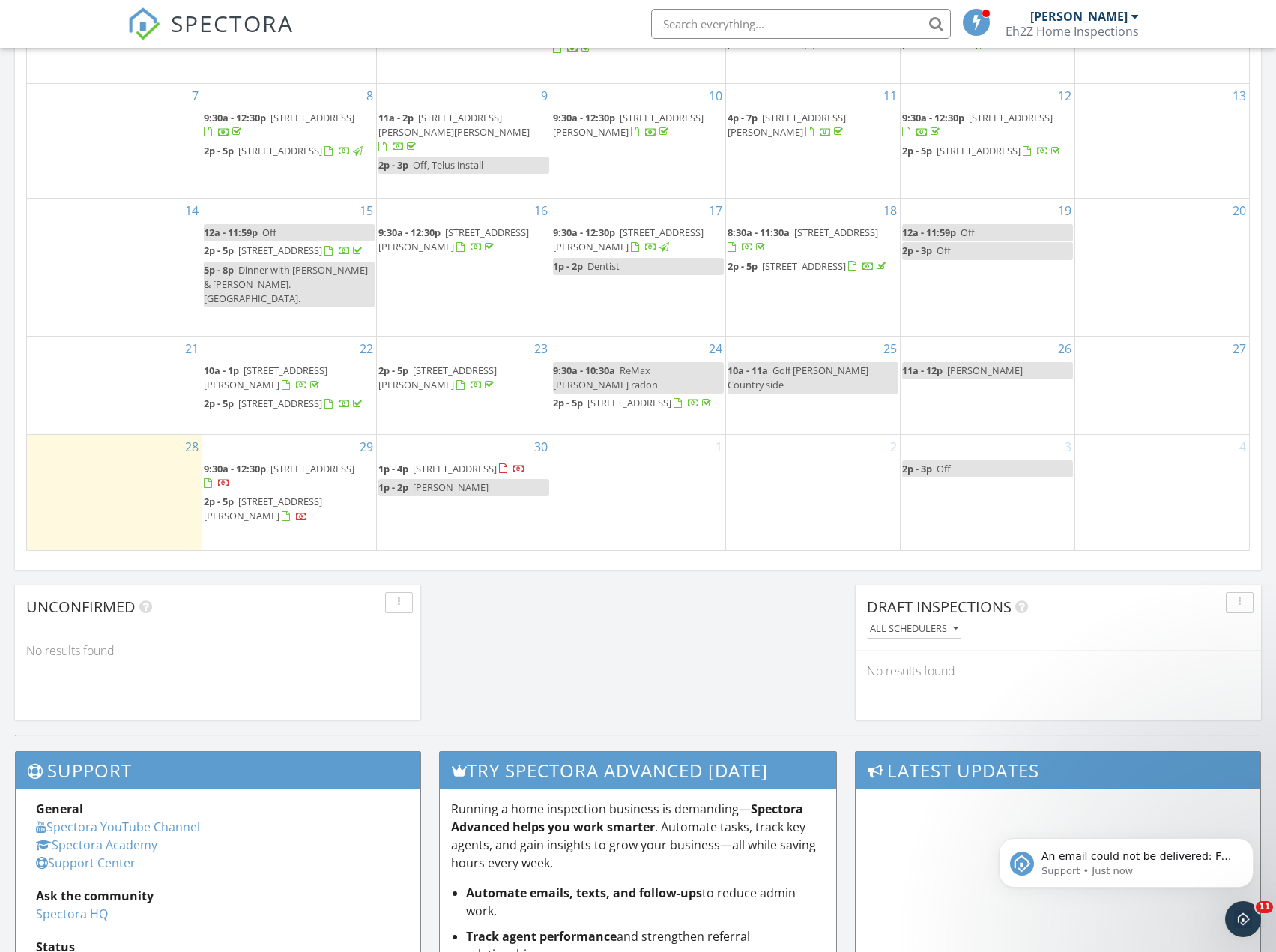
click at [446, 494] on span "Brent Clark" at bounding box center [451, 487] width 76 height 13
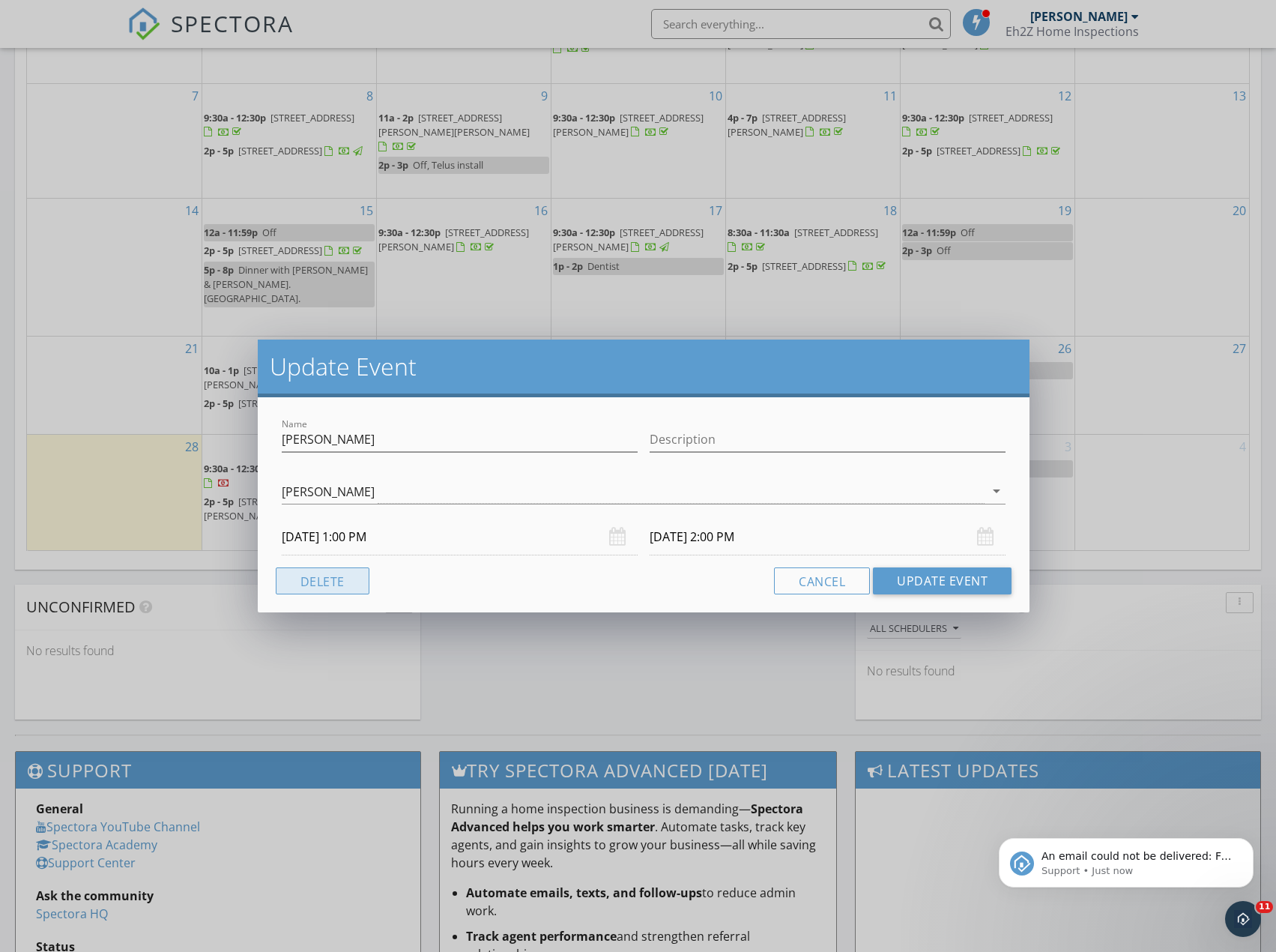
click at [343, 580] on button "Delete" at bounding box center [323, 580] width 94 height 27
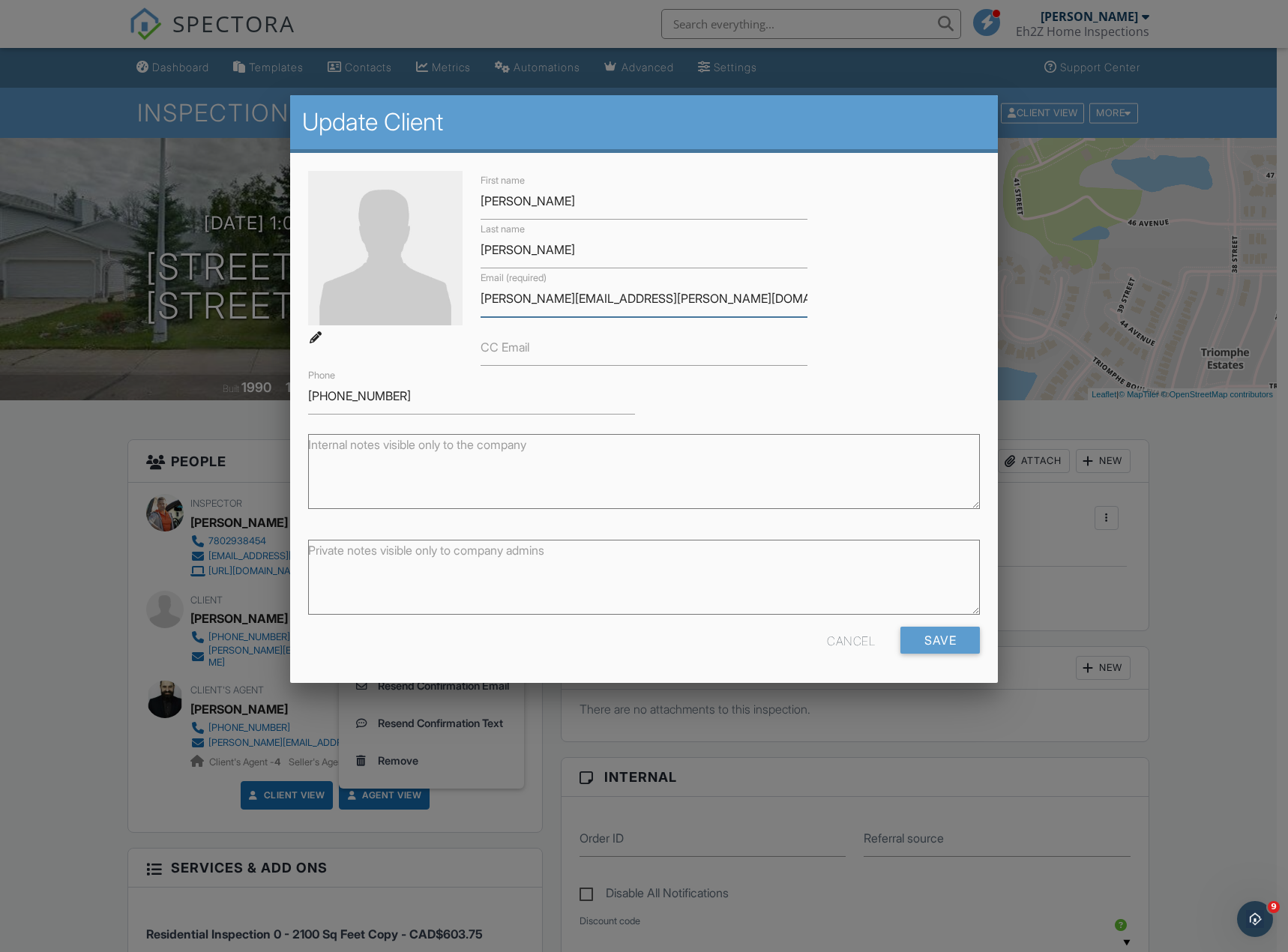
click at [515, 301] on input "[PERSON_NAME][EMAIL_ADDRESS][PERSON_NAME][DOMAIN_NAME]" at bounding box center [644, 298] width 327 height 37
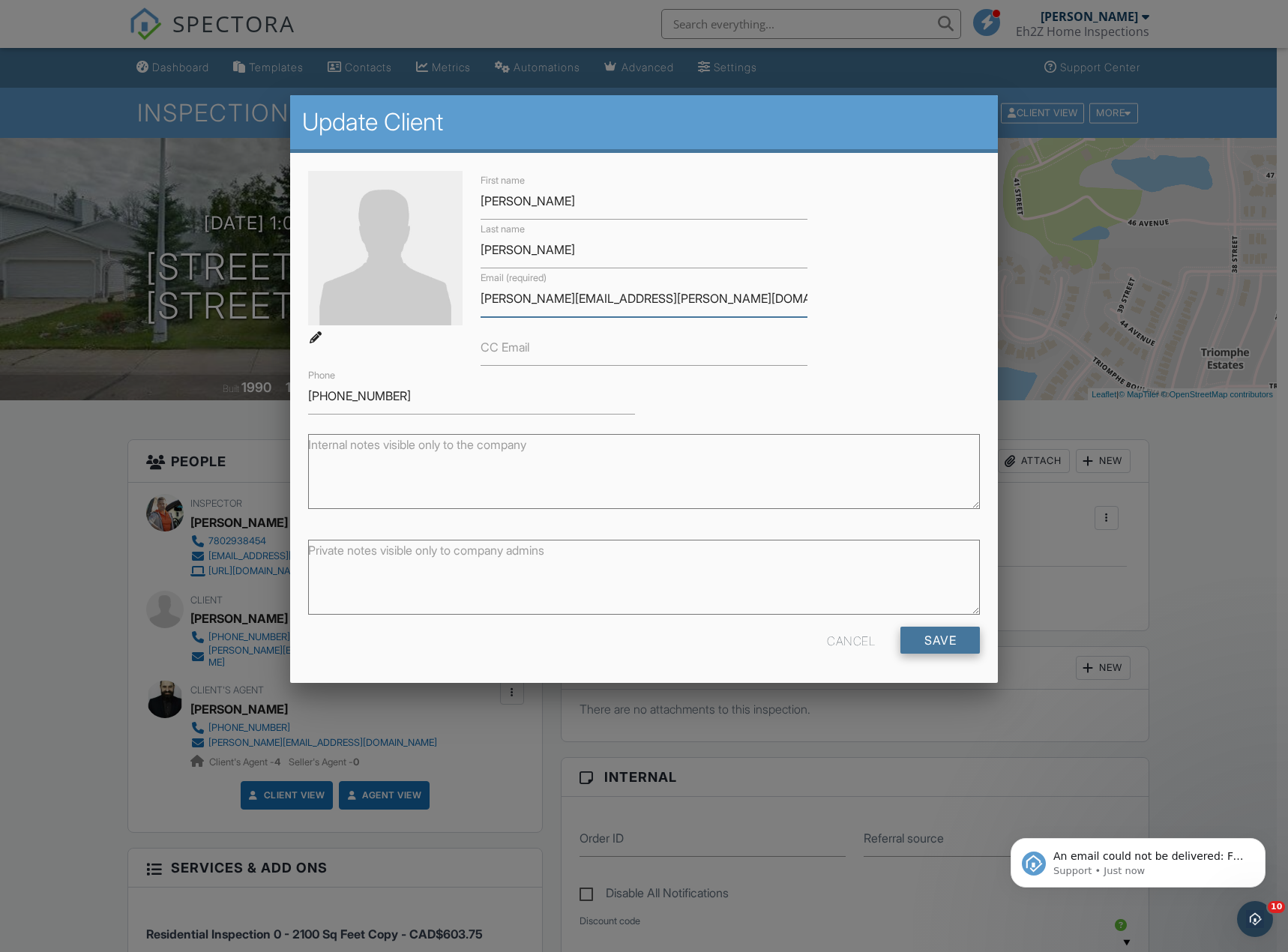
type input "[PERSON_NAME][EMAIL_ADDRESS][PERSON_NAME][DOMAIN_NAME]"
click at [942, 642] on input "Save" at bounding box center [940, 640] width 79 height 27
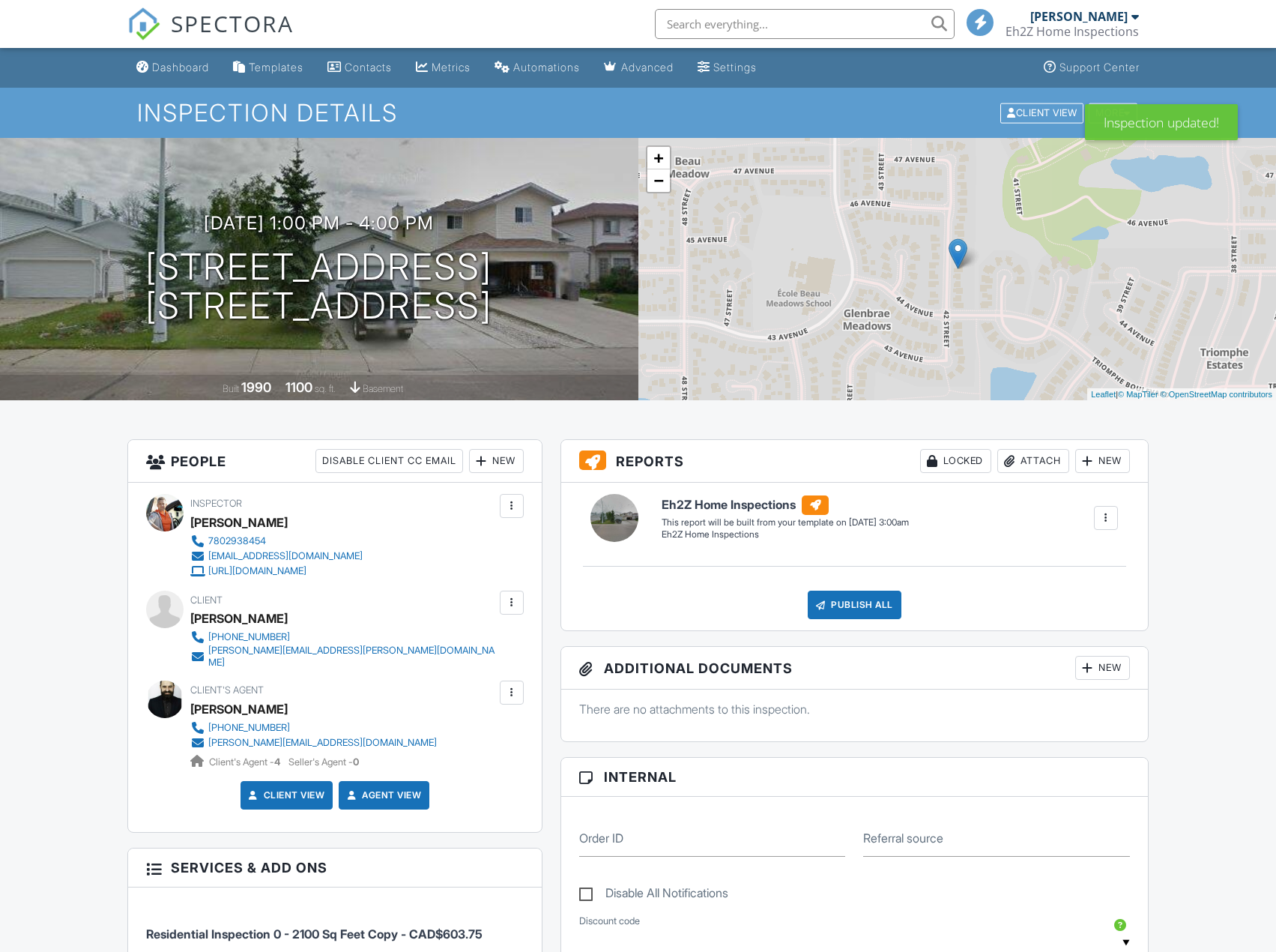
click at [514, 595] on div at bounding box center [512, 603] width 15 height 15
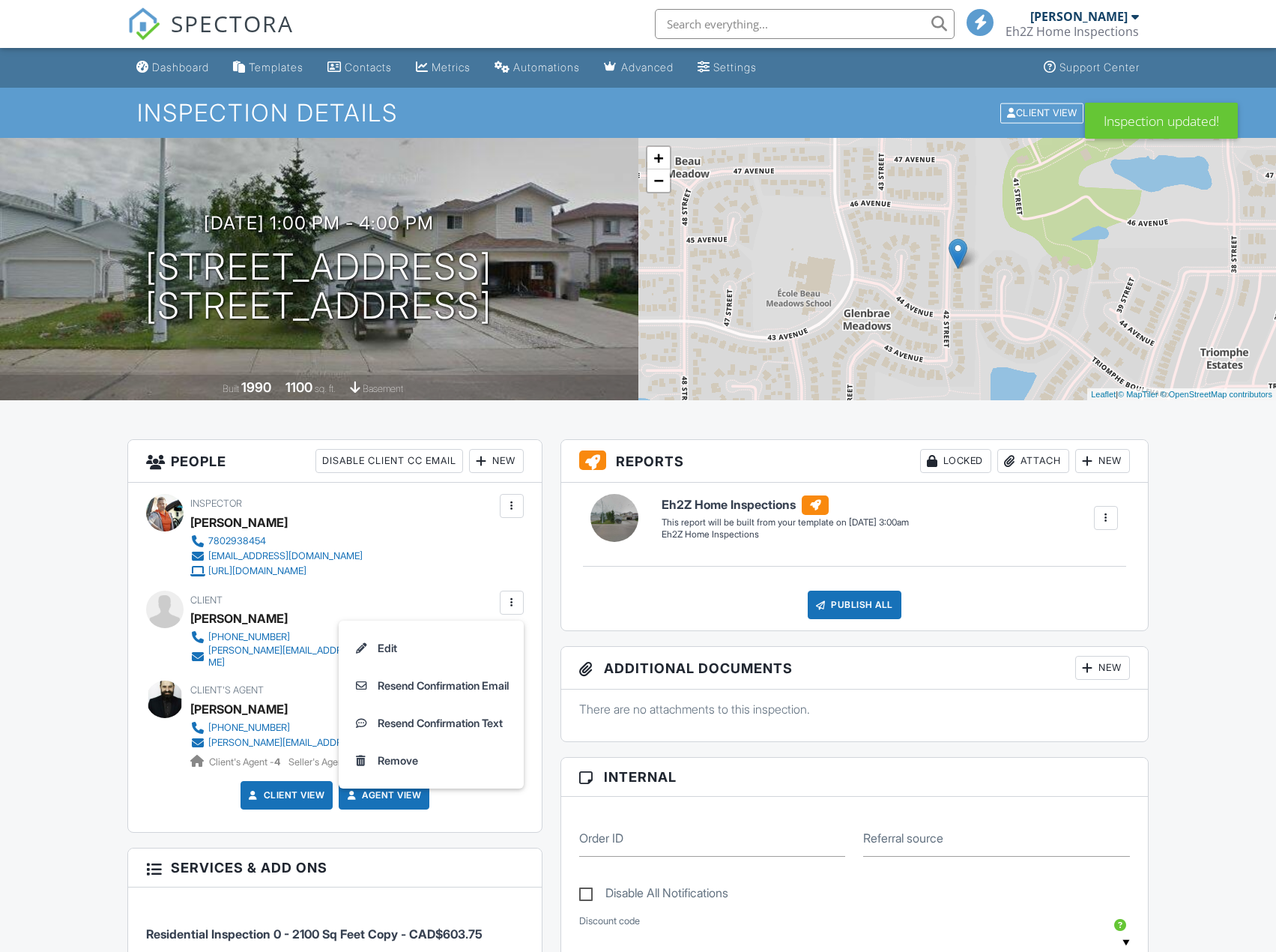
click at [515, 610] on div at bounding box center [511, 602] width 24 height 24
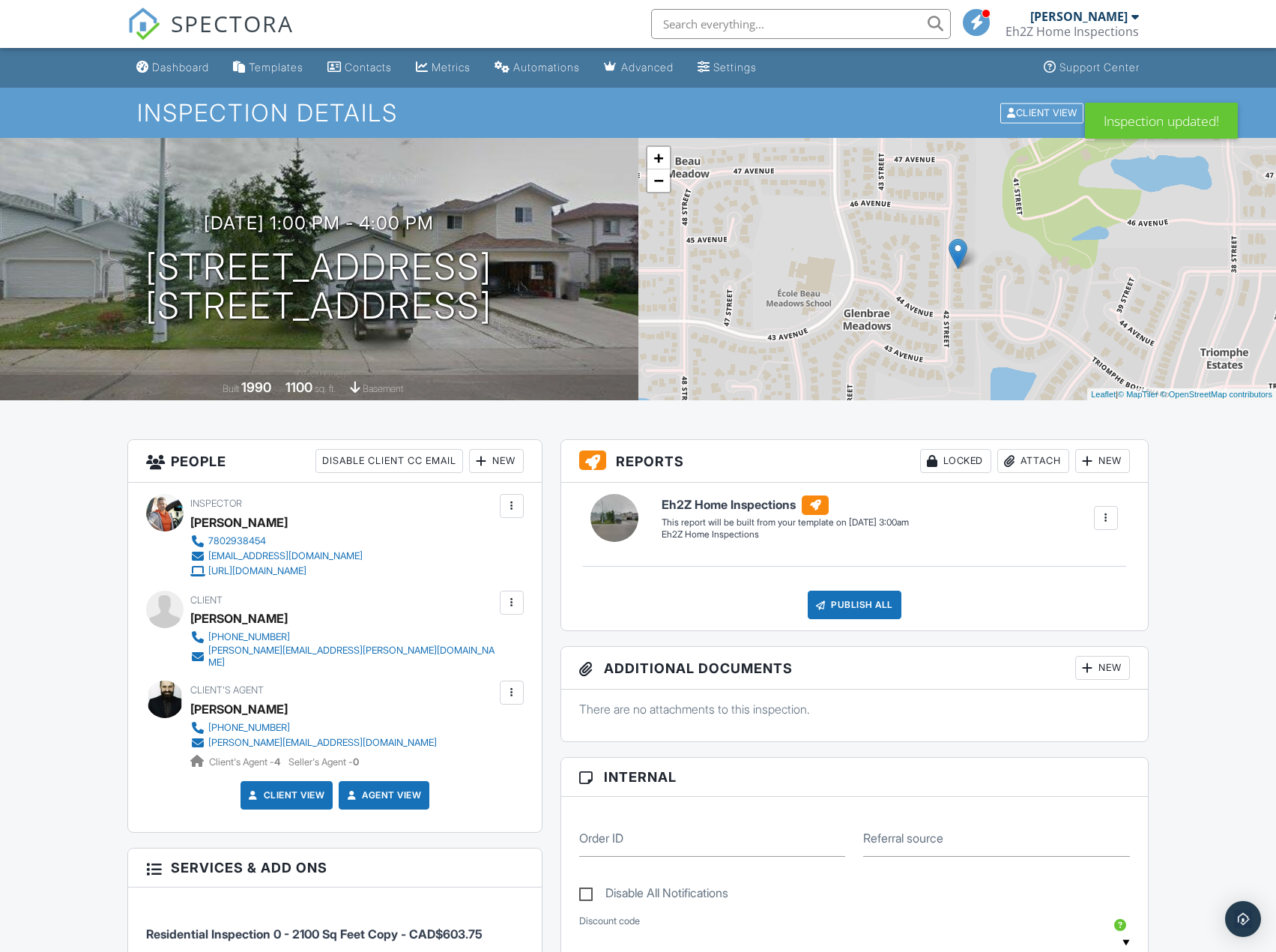
click at [515, 610] on div at bounding box center [511, 602] width 24 height 24
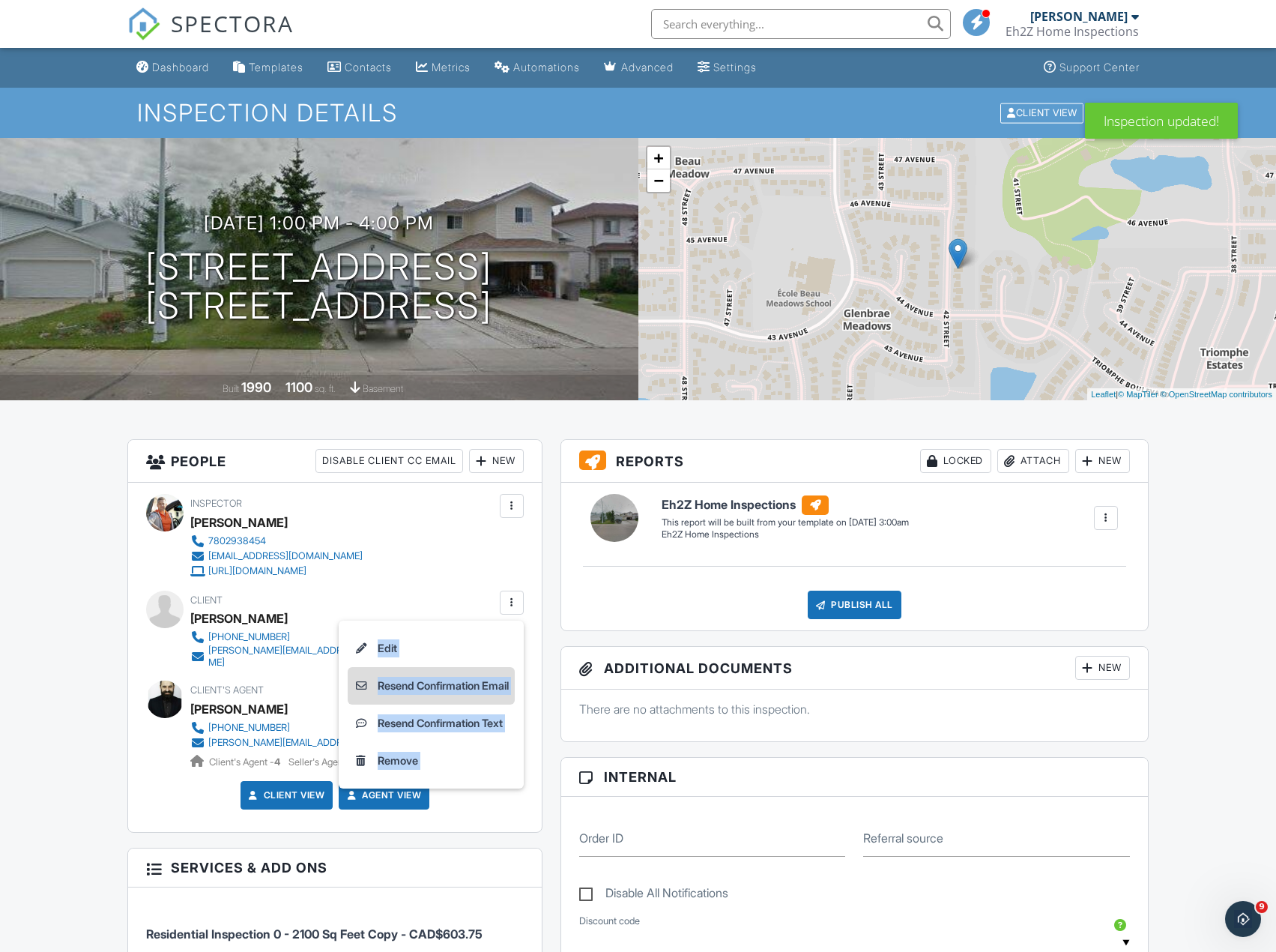
click at [492, 683] on li "Resend Confirmation Email" at bounding box center [431, 685] width 167 height 37
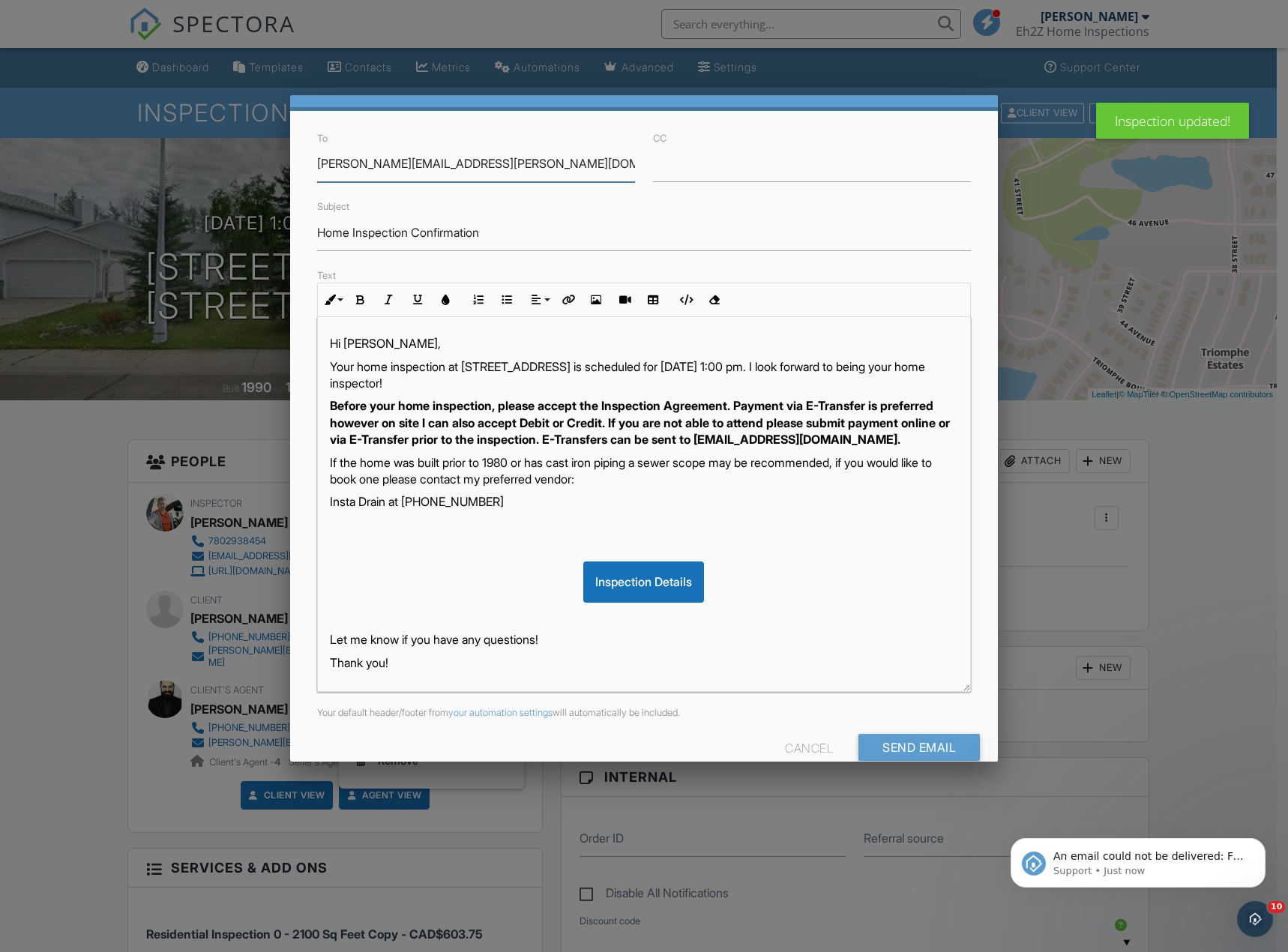
scroll to position [70, 0]
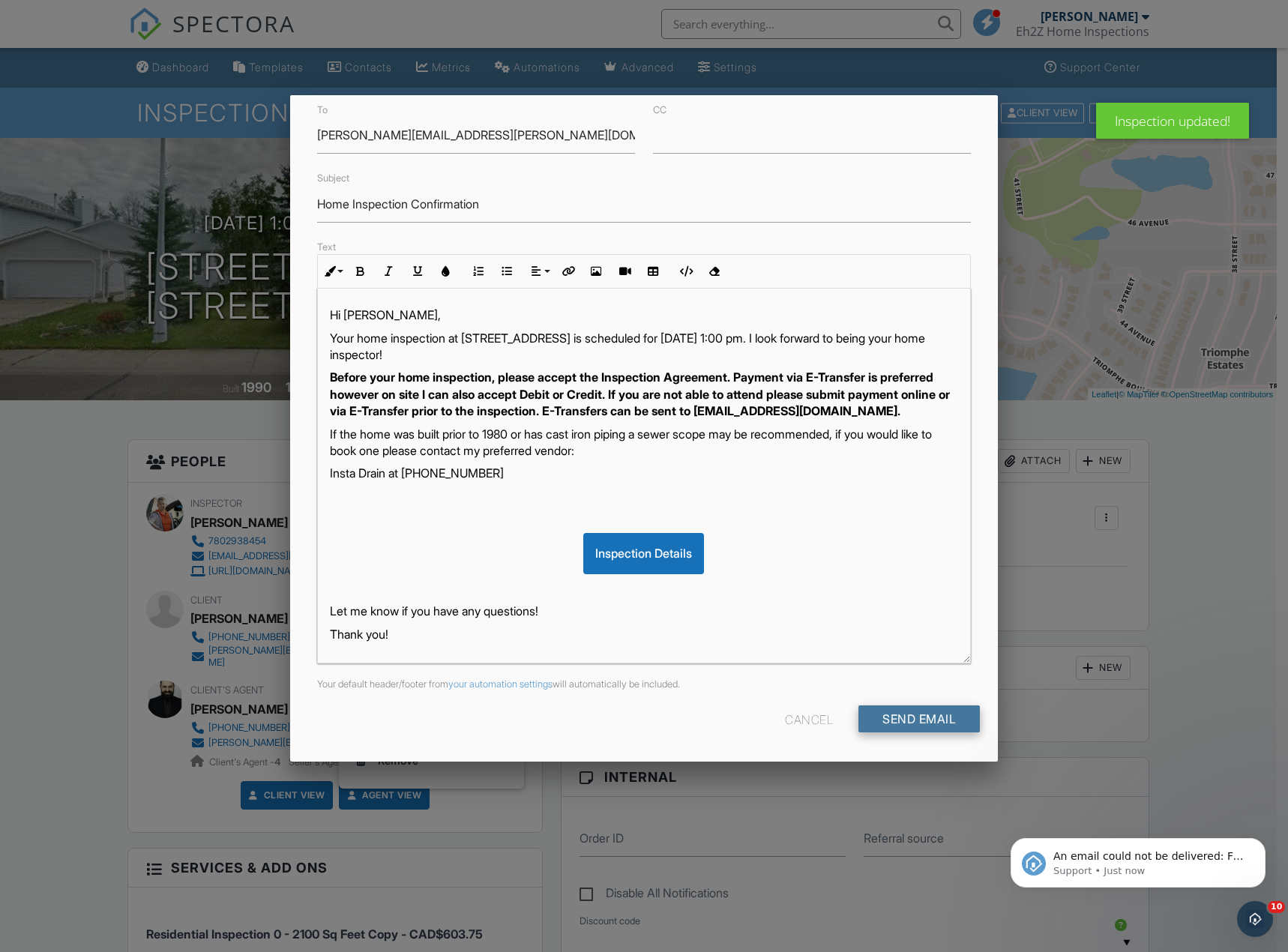
click at [942, 715] on input "Send Email" at bounding box center [919, 719] width 121 height 27
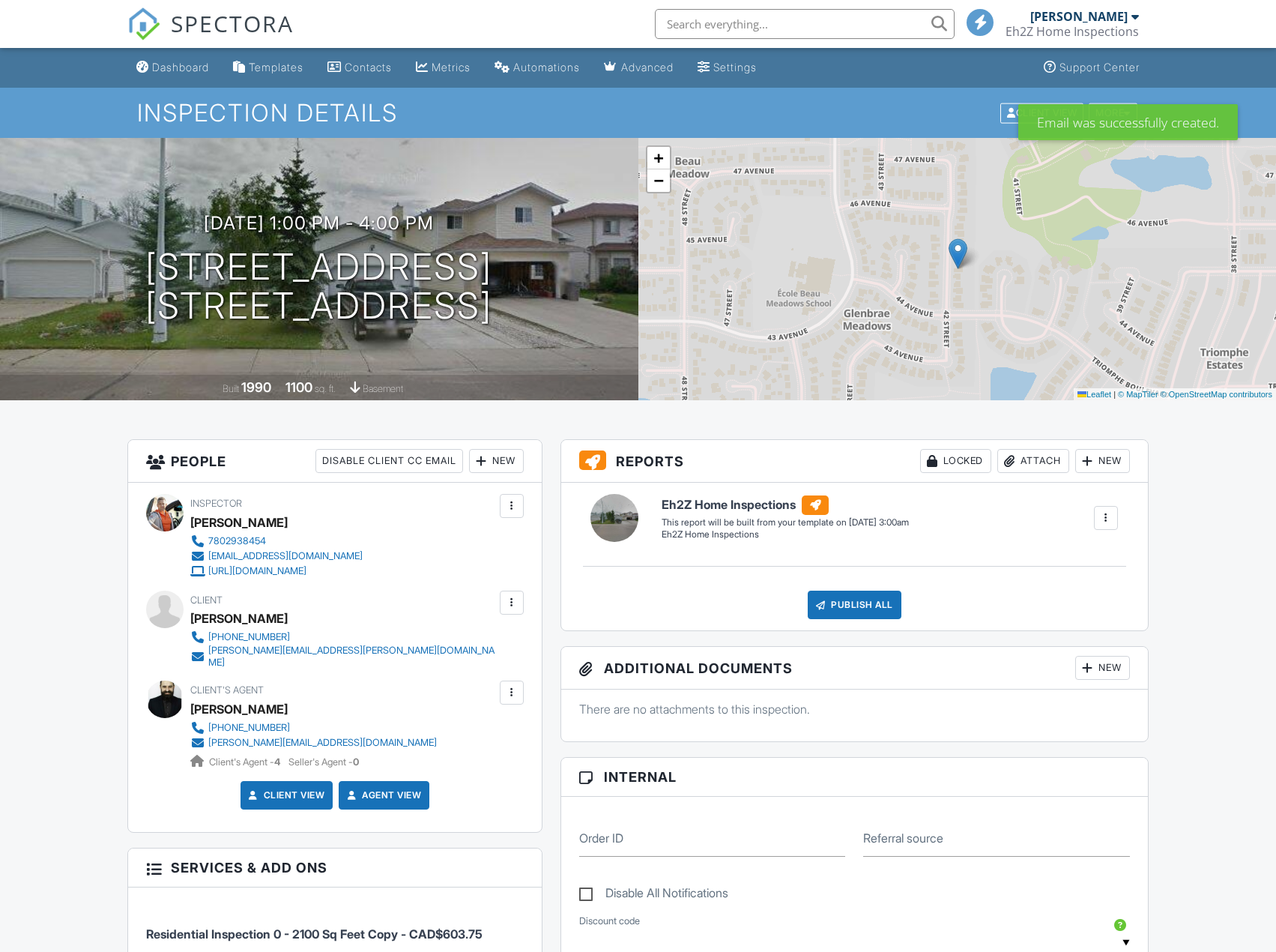
click at [456, 72] on div "Metrics" at bounding box center [451, 67] width 39 height 12
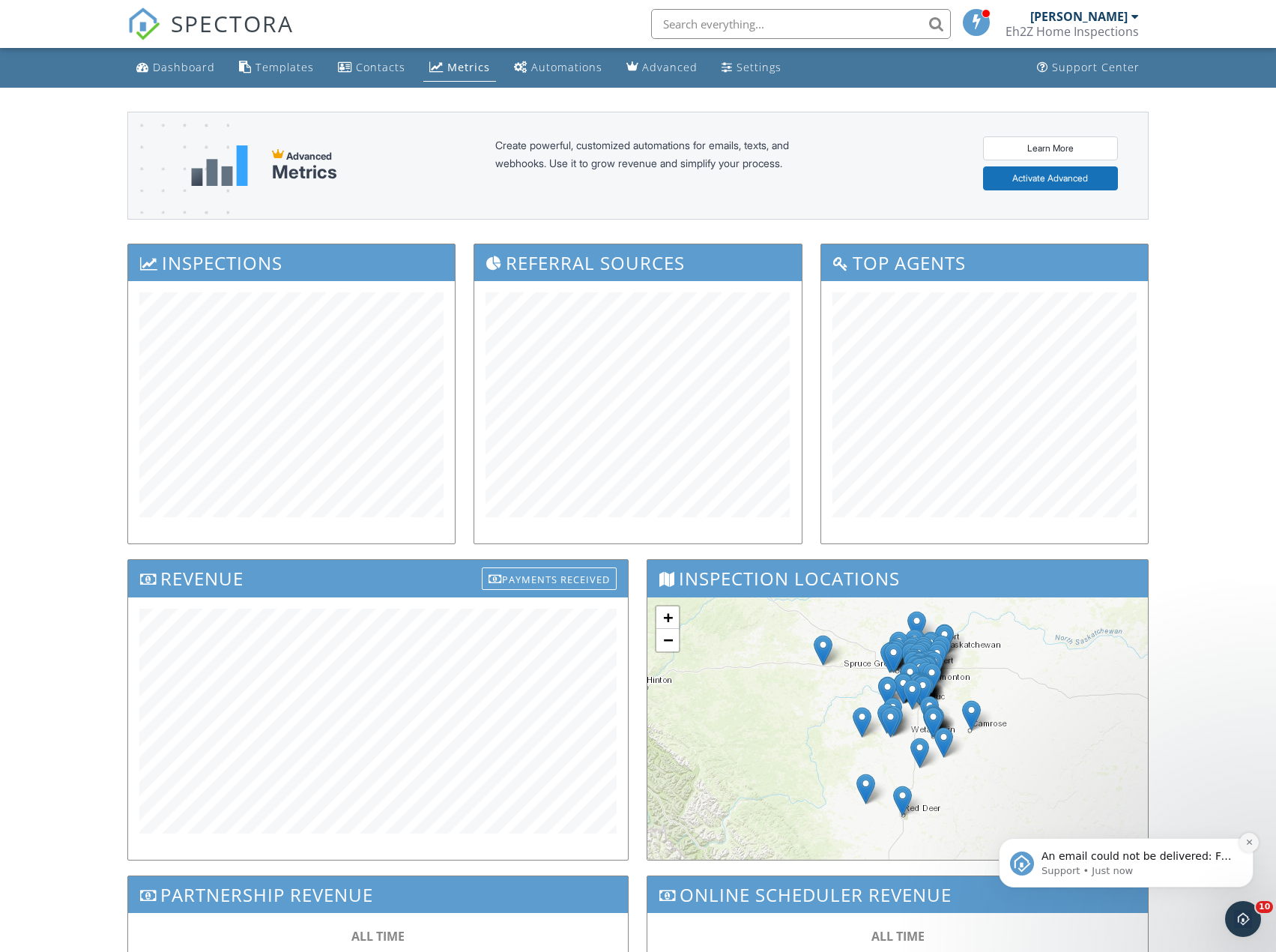
click at [1253, 840] on icon "Dismiss notification" at bounding box center [1250, 842] width 8 height 8
